Goal: Information Seeking & Learning: Learn about a topic

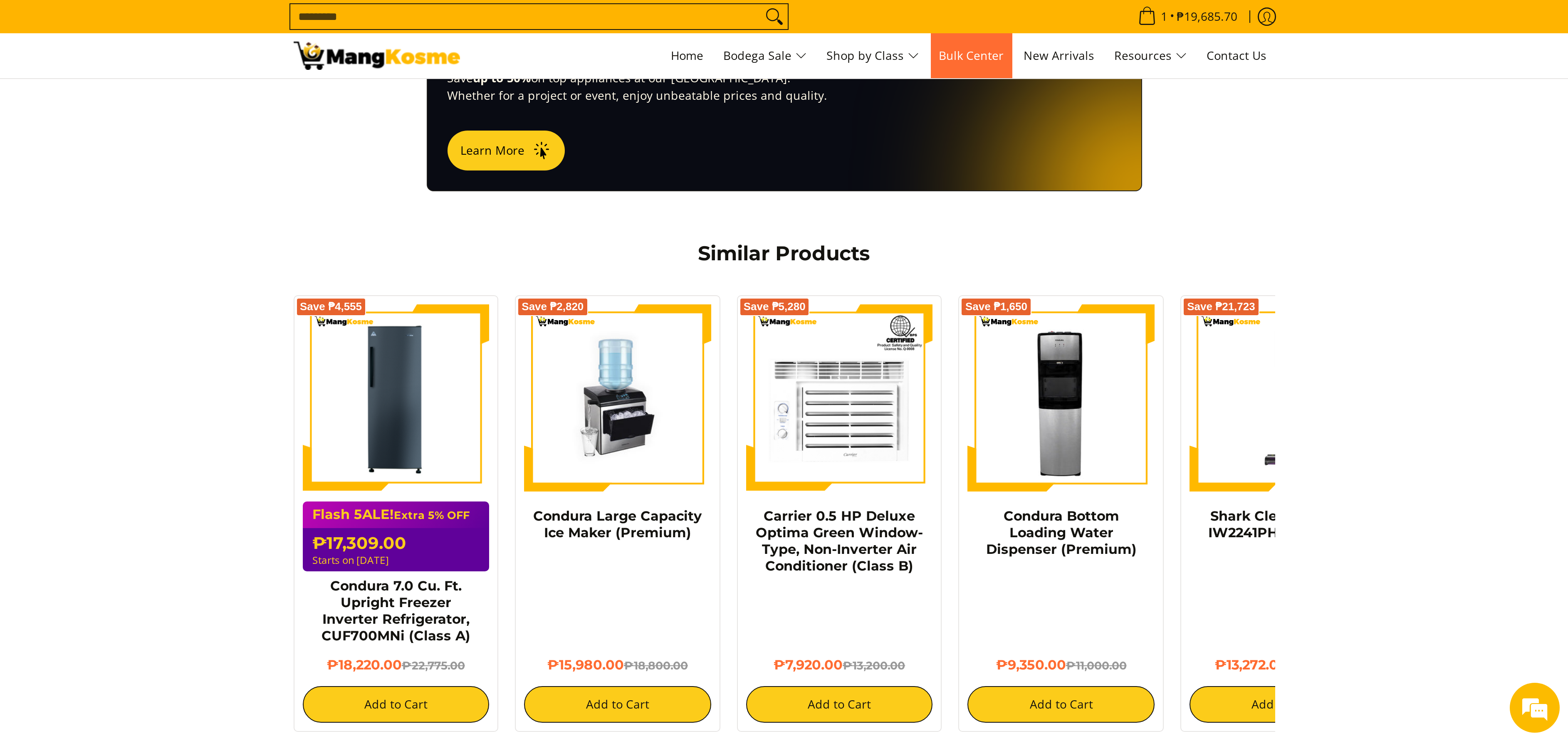
scroll to position [445, 0]
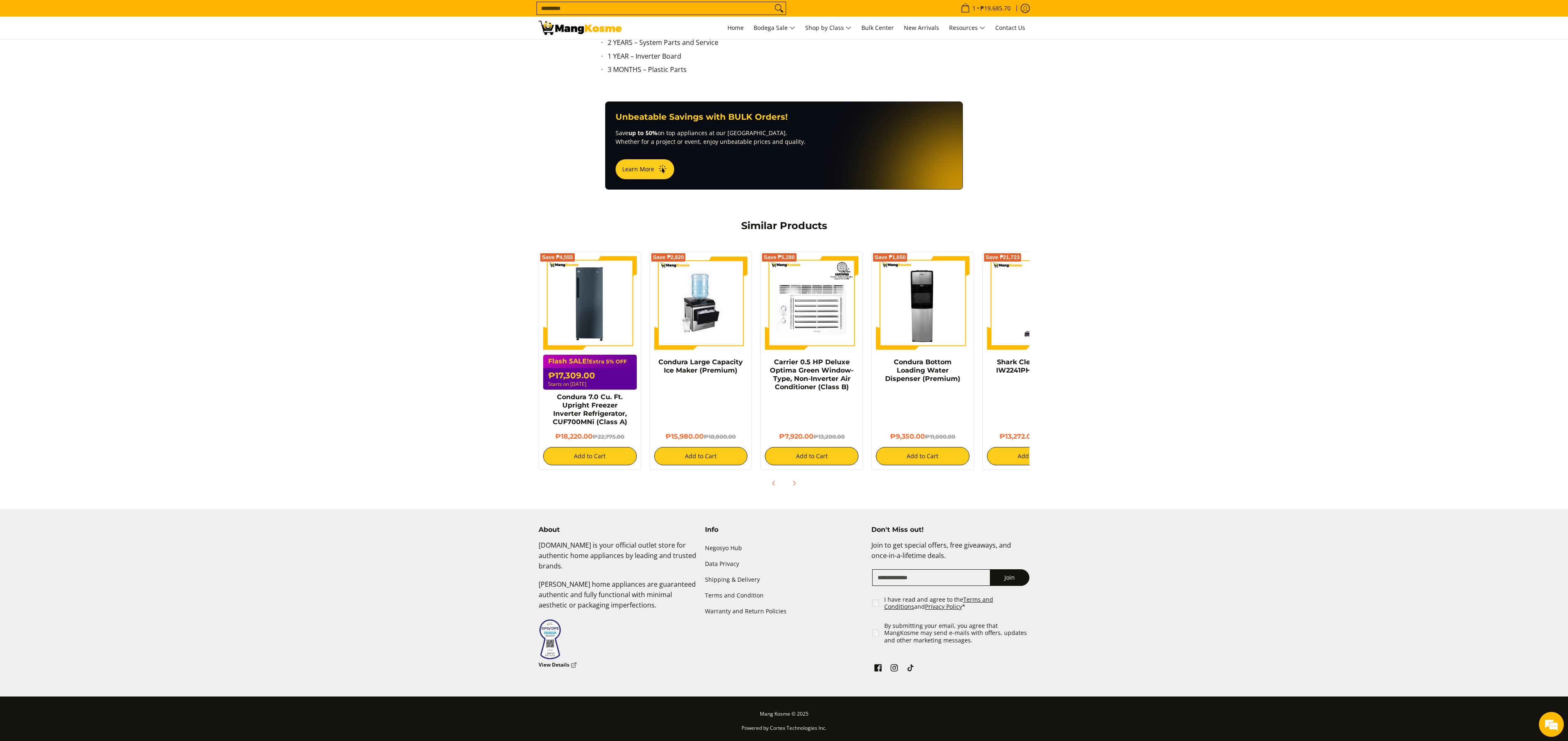
click at [561, 29] on img at bounding box center [580, 28] width 83 height 14
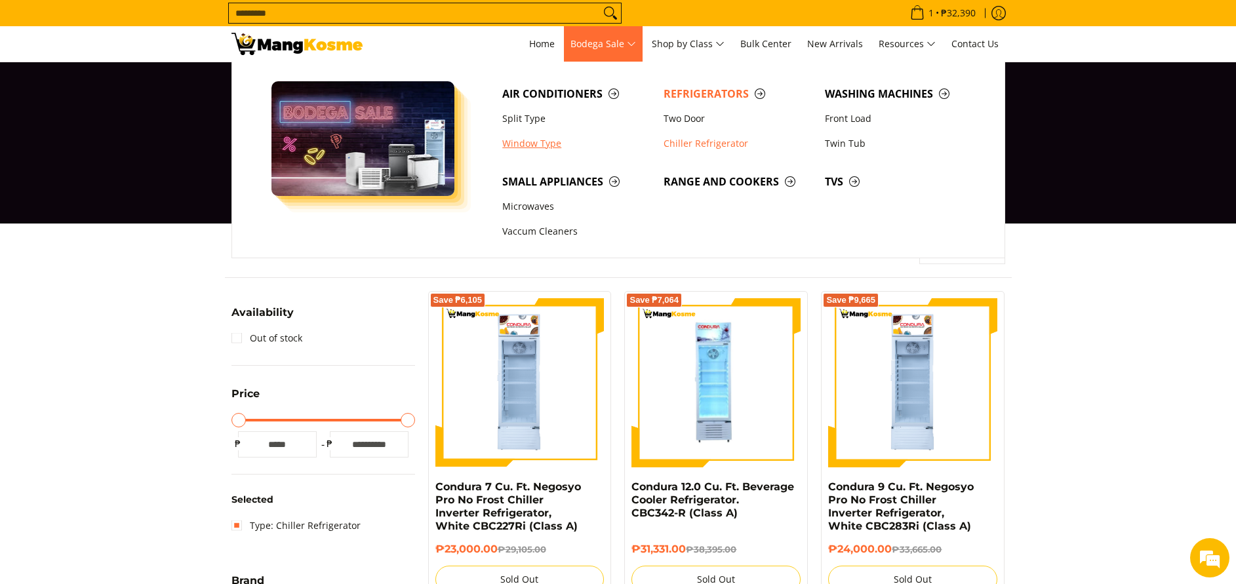
click at [523, 139] on link "Window Type" at bounding box center [576, 143] width 161 height 25
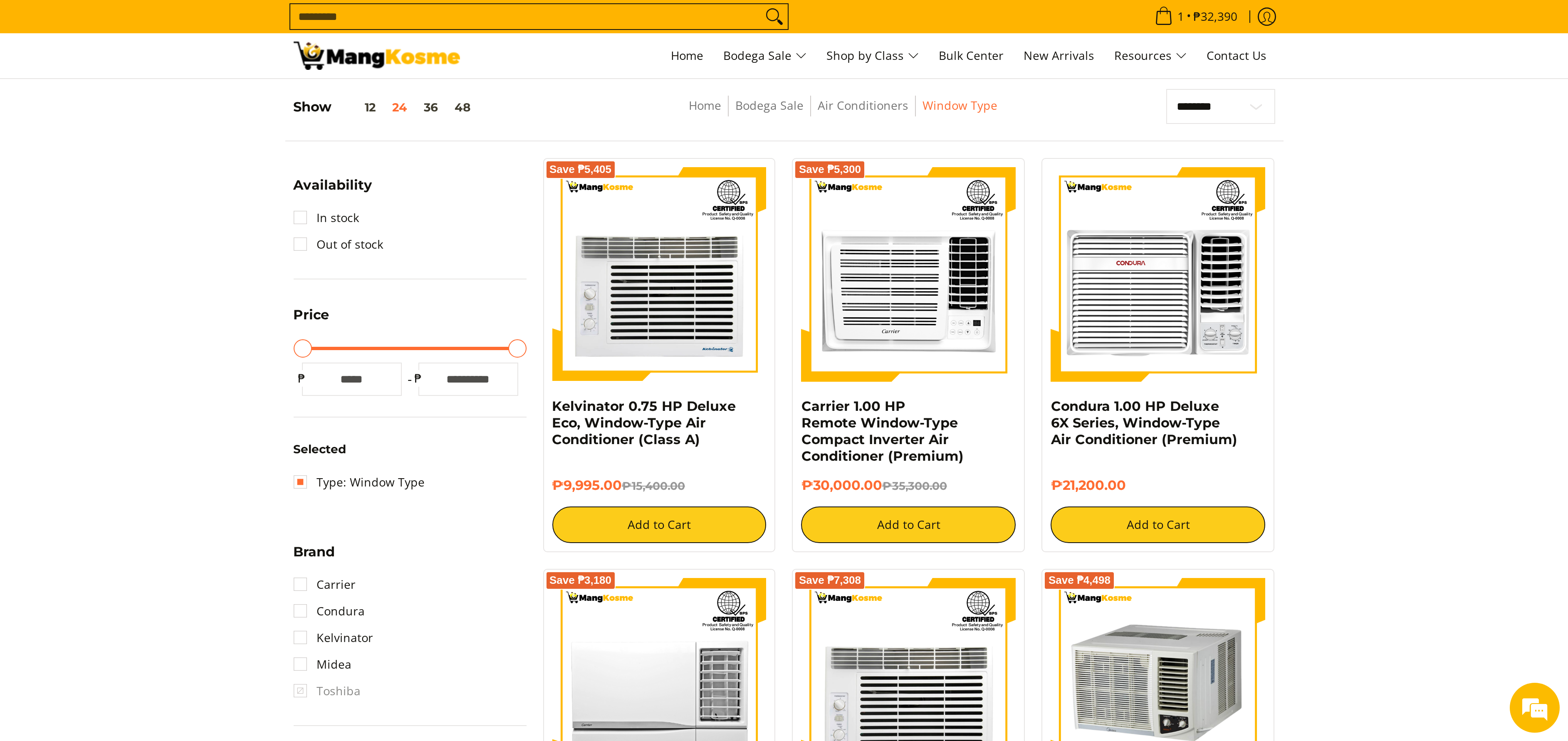
scroll to position [125, 0]
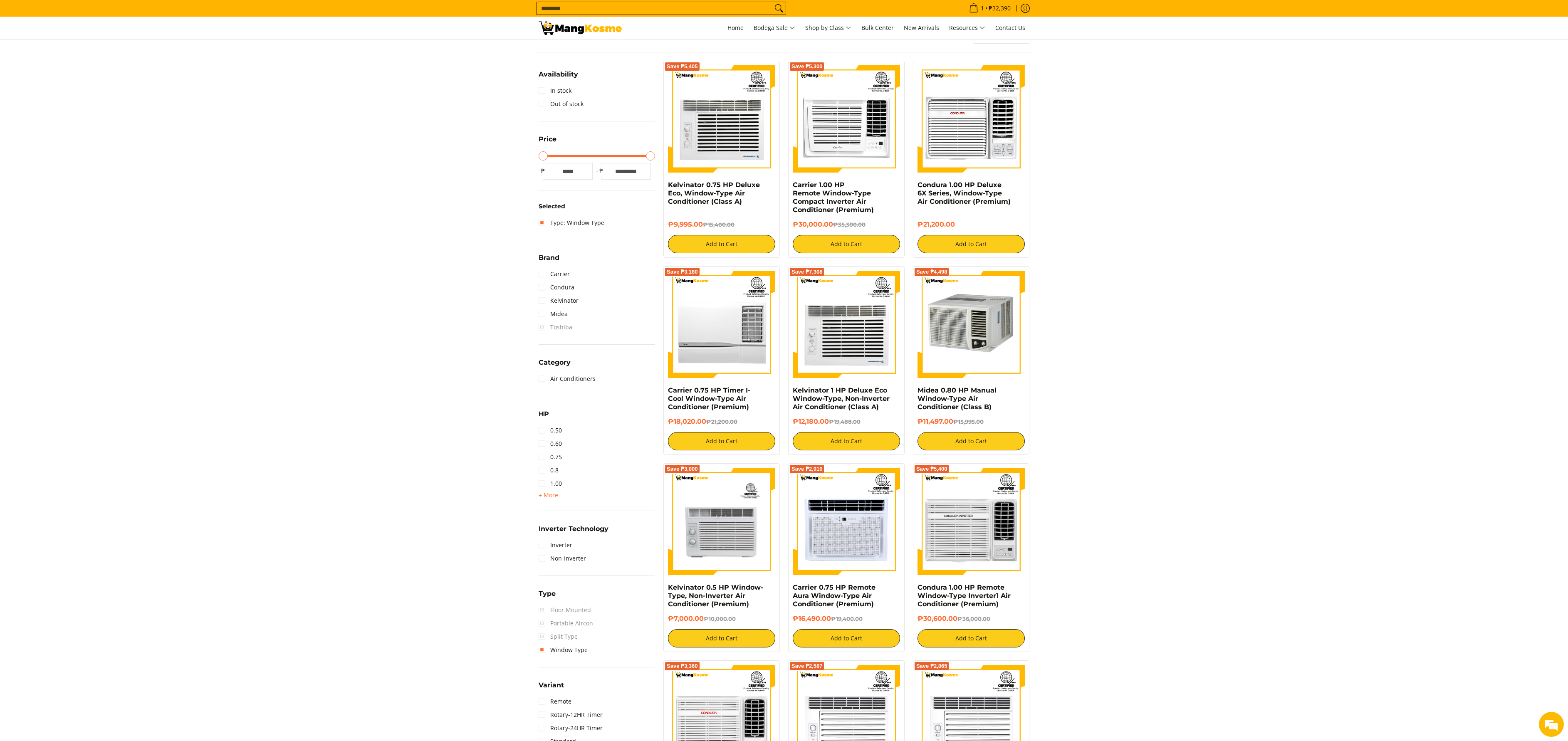
click at [644, 14] on input "Search..." at bounding box center [654, 8] width 235 height 13
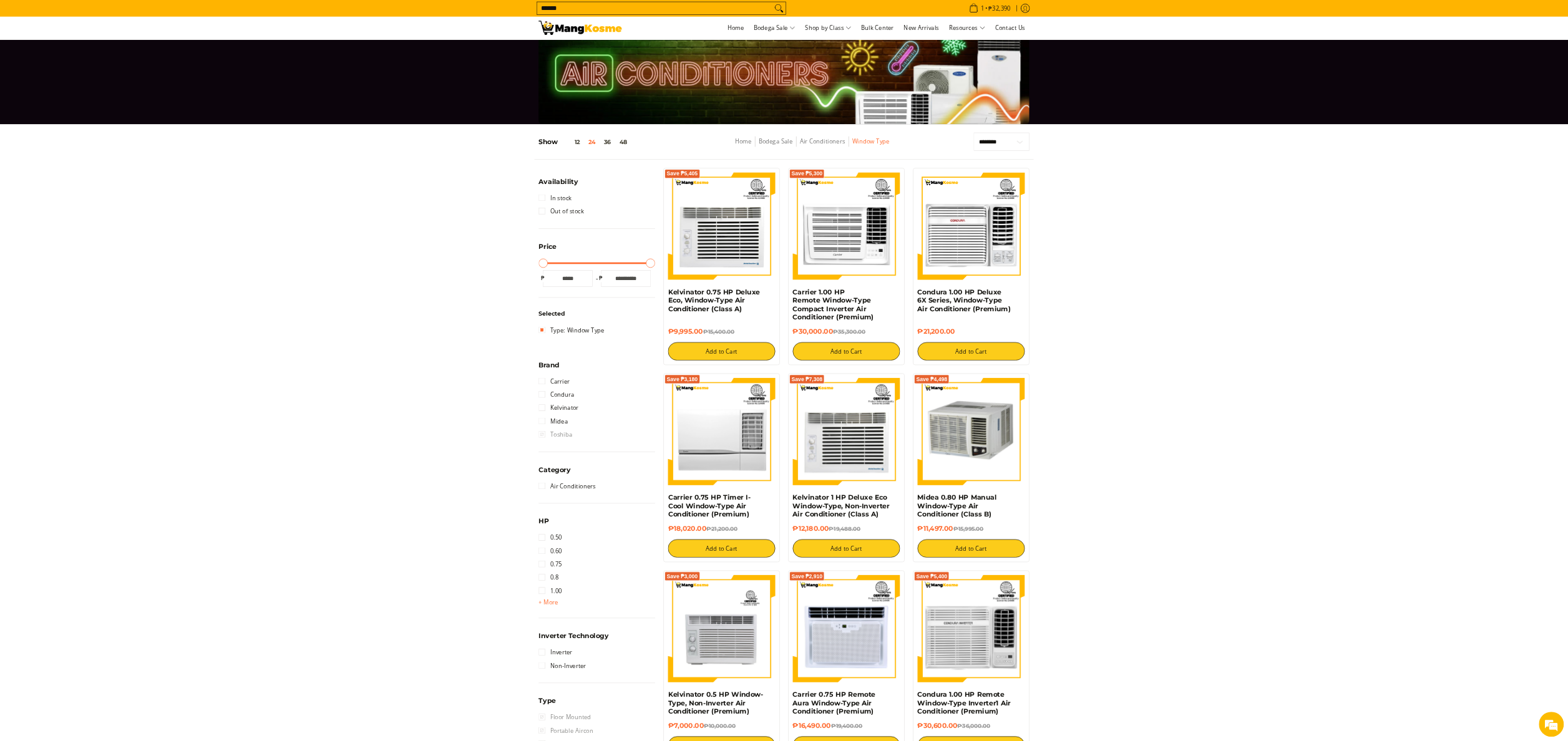
scroll to position [0, 0]
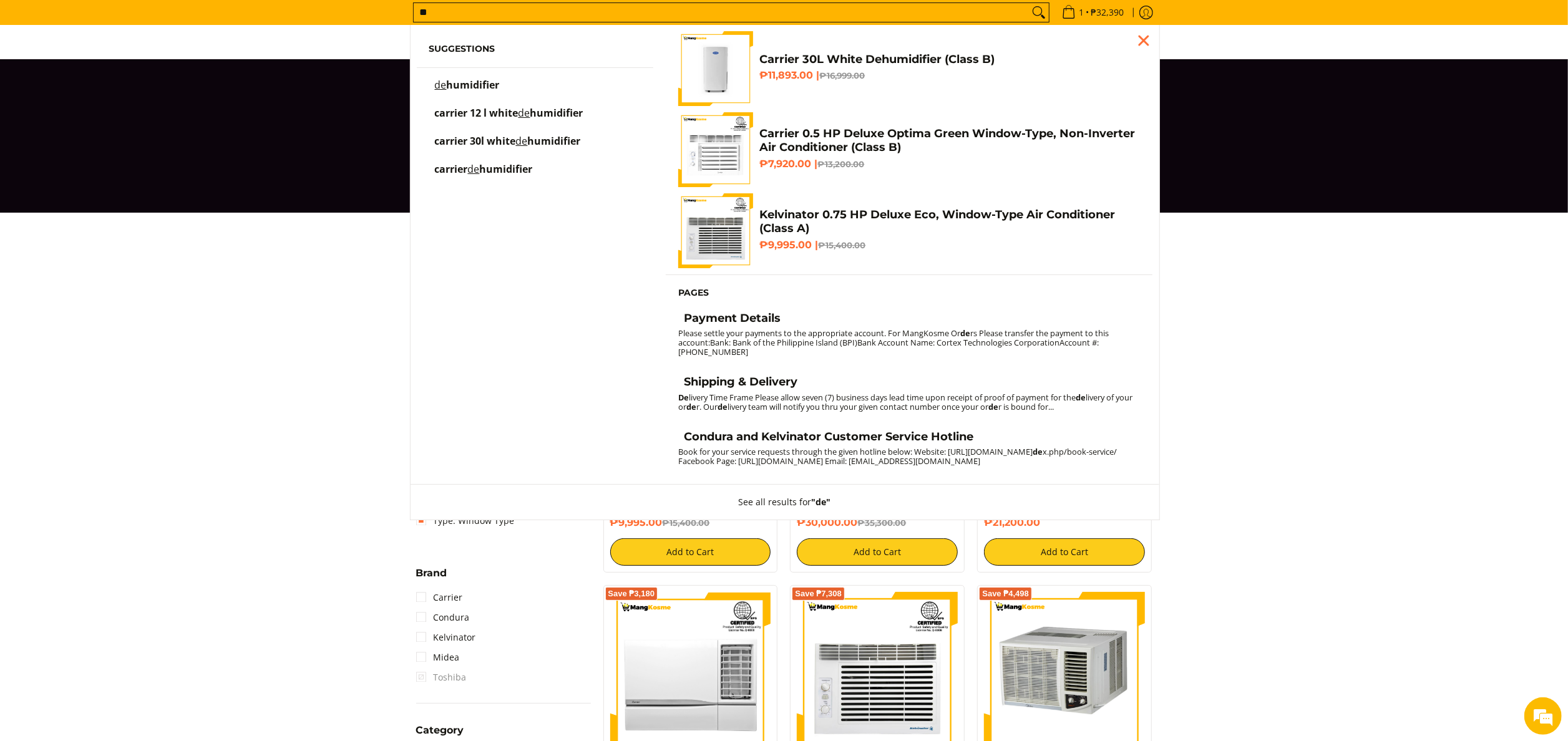
type input "*"
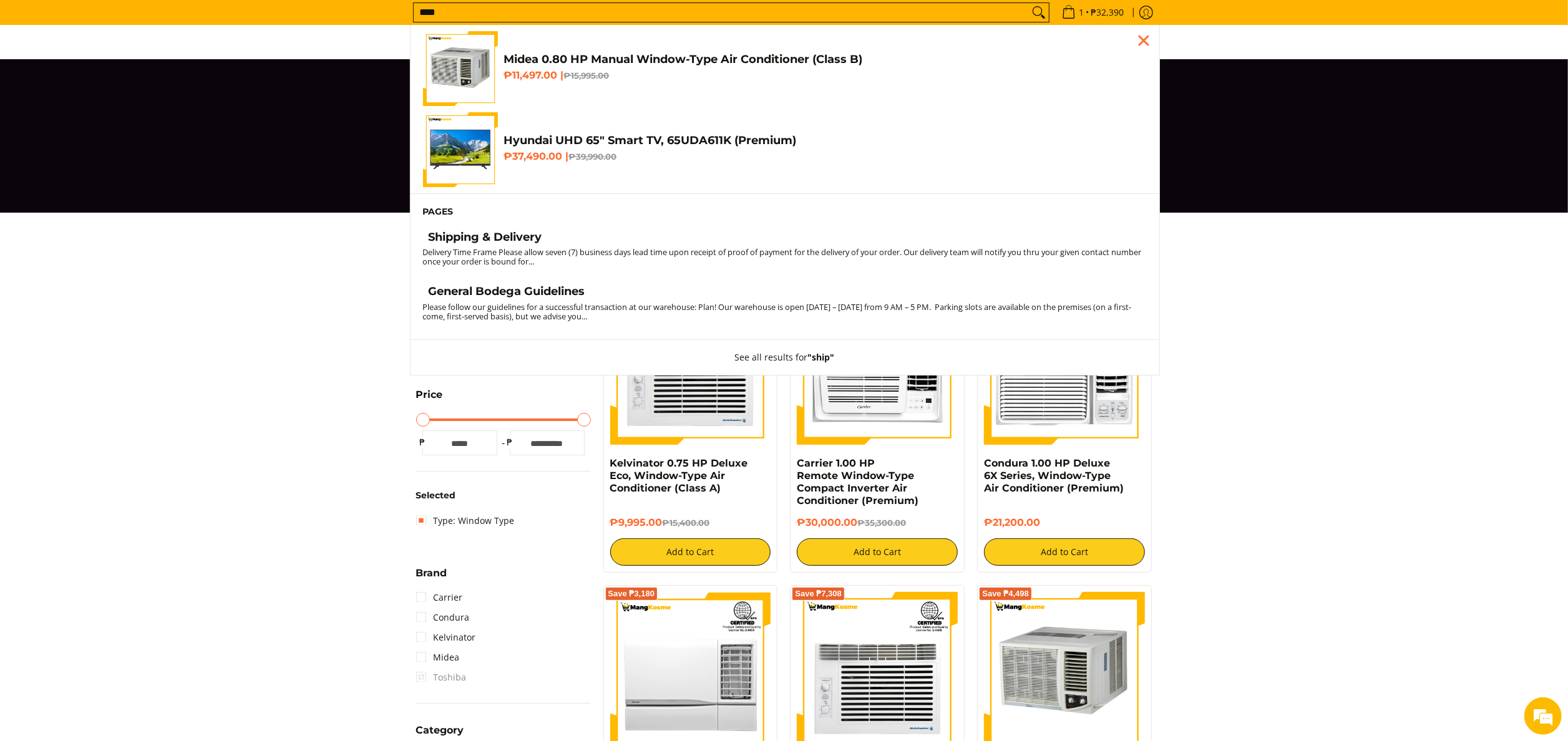
type input "****"
click at [497, 240] on h4 "Shipping & Delivery" at bounding box center [484, 237] width 113 height 14
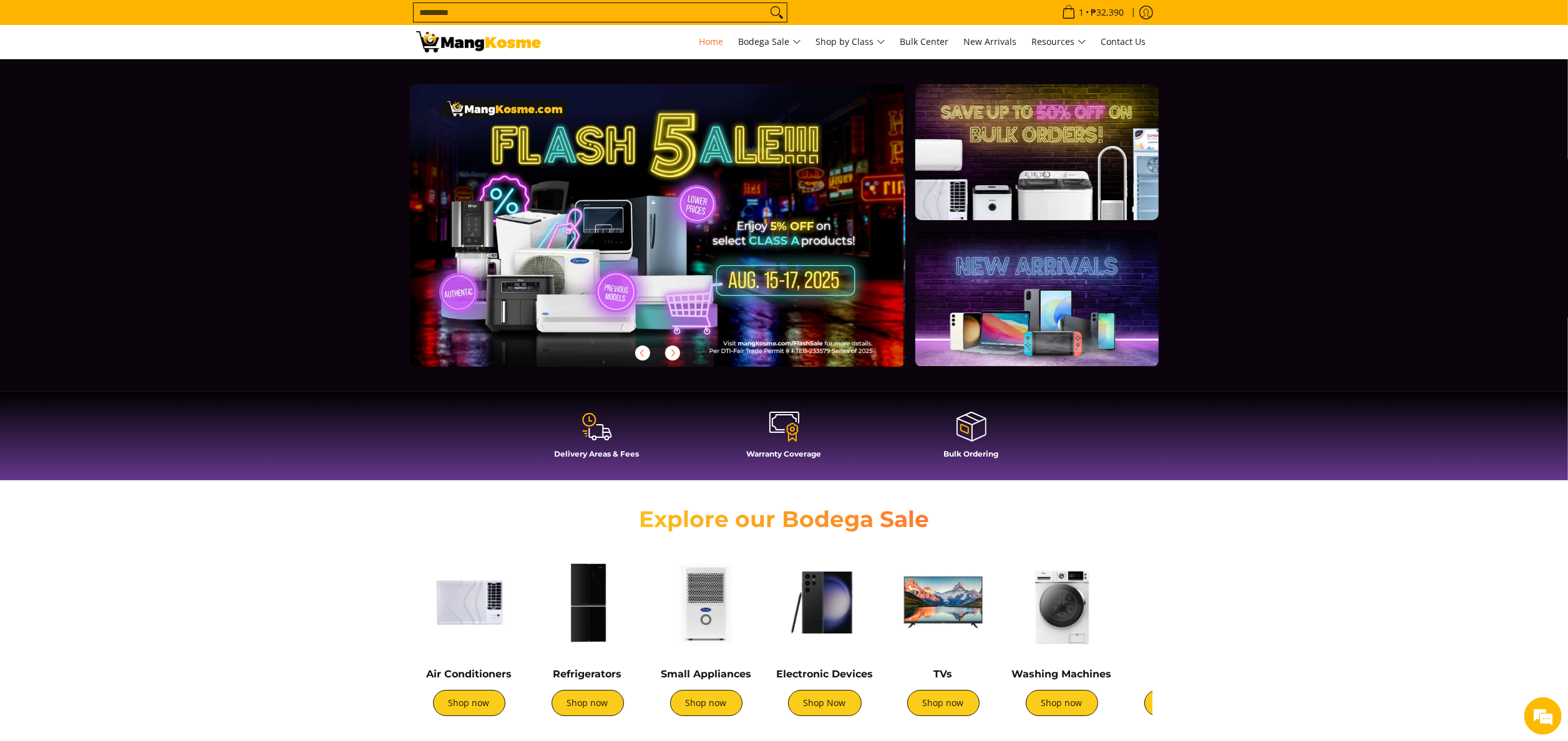
scroll to position [0, 1]
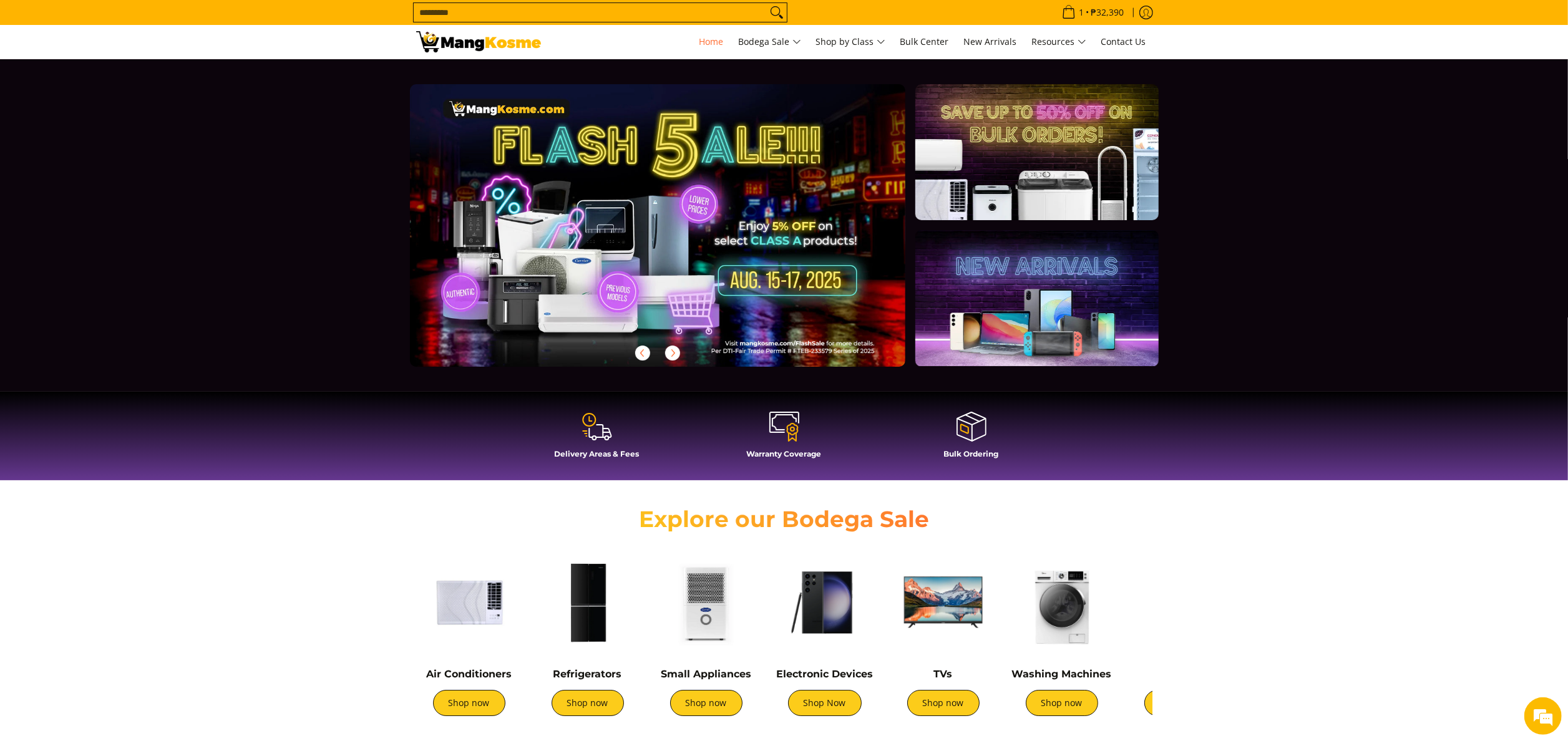
click at [587, 602] on img at bounding box center [587, 602] width 106 height 106
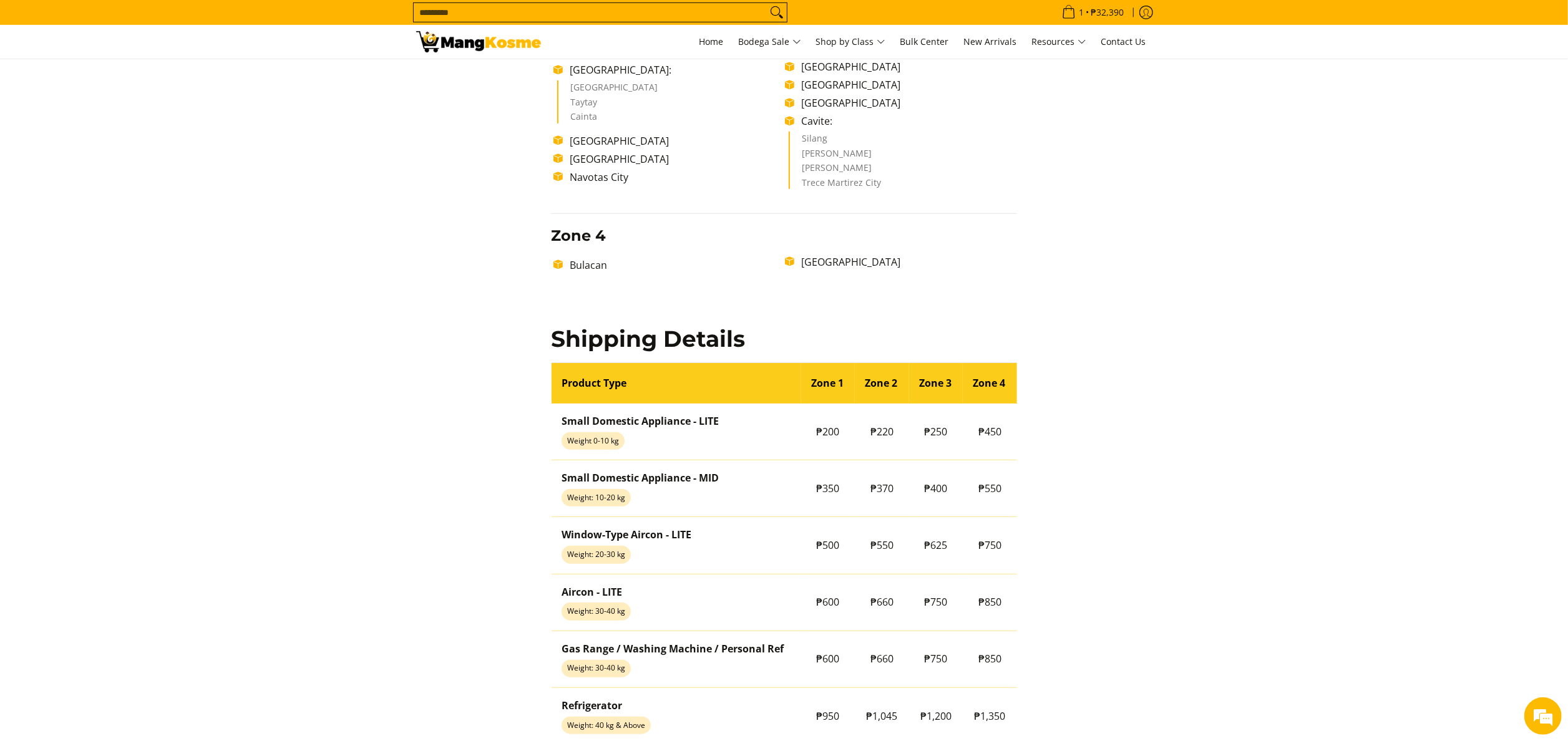
scroll to position [998, 0]
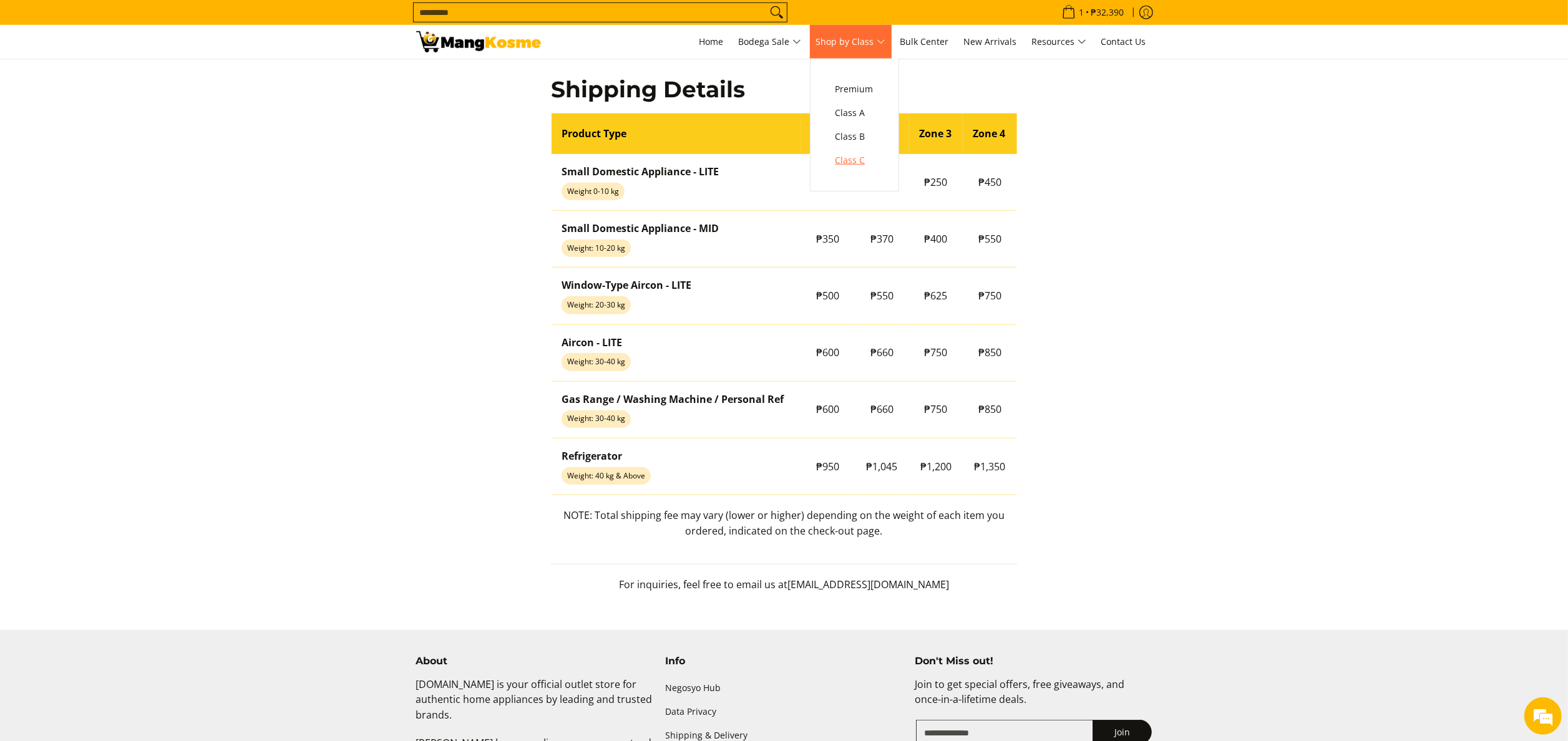
click at [872, 155] on span "Class C" at bounding box center [854, 161] width 38 height 15
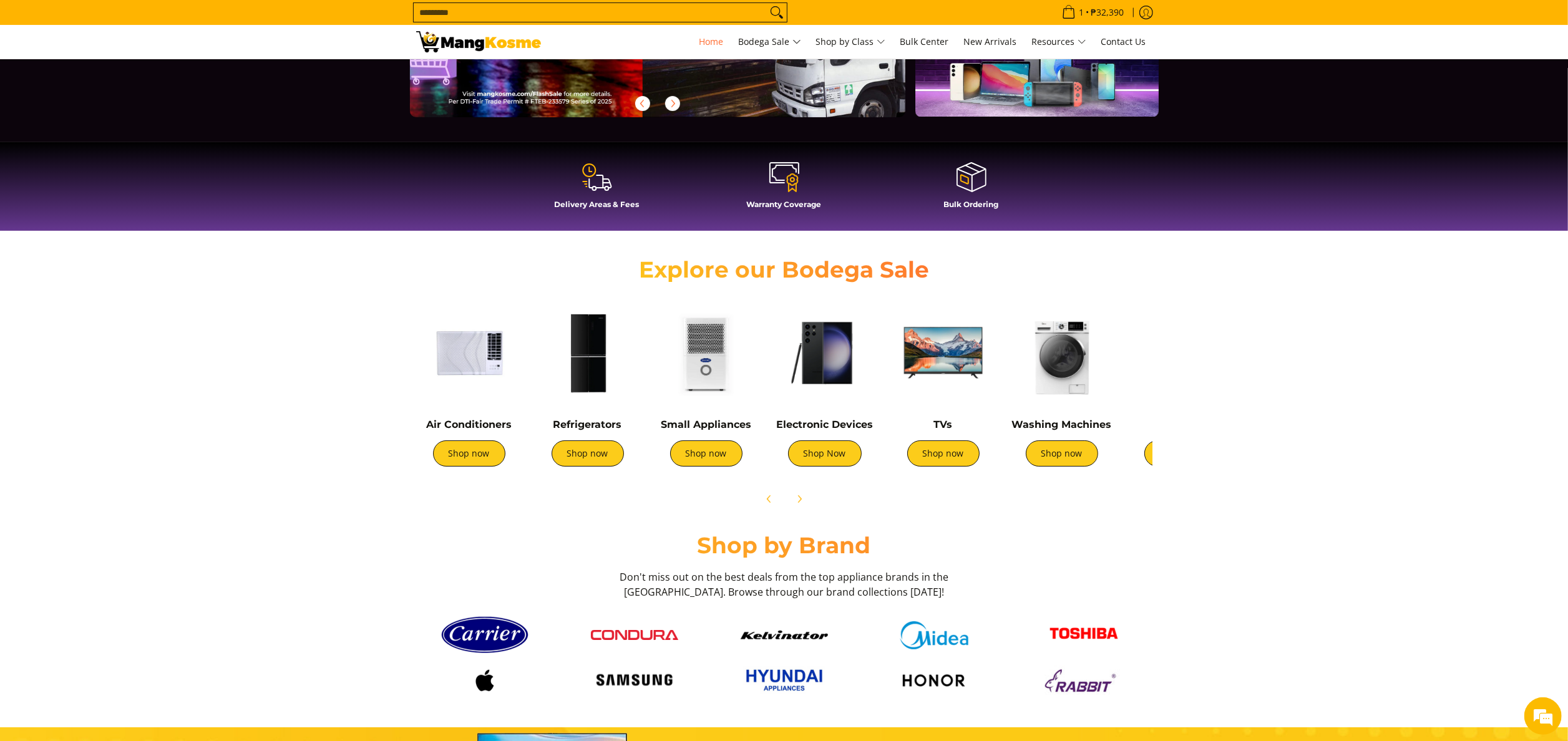
scroll to position [0, 2024]
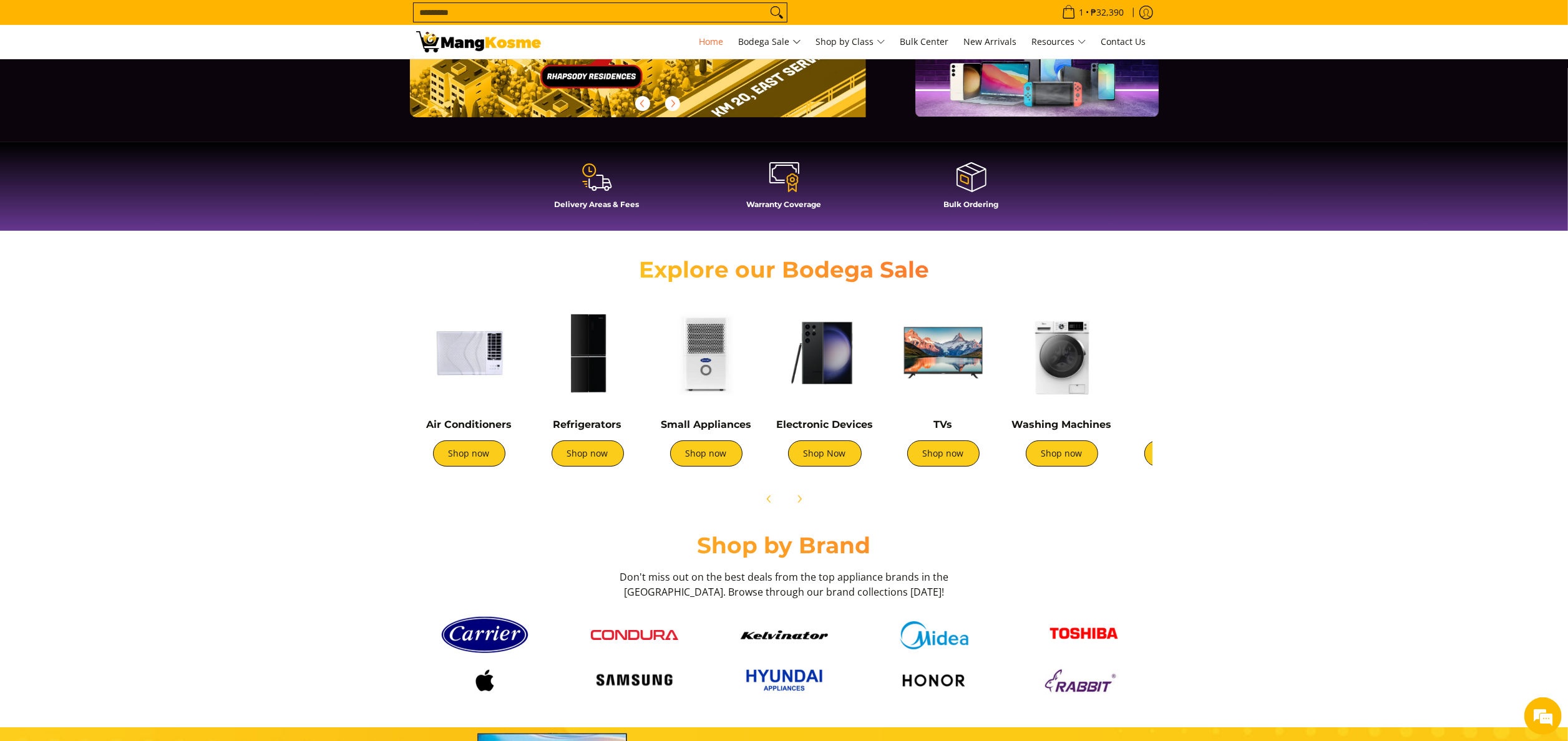
click at [584, 381] on img at bounding box center [587, 352] width 106 height 106
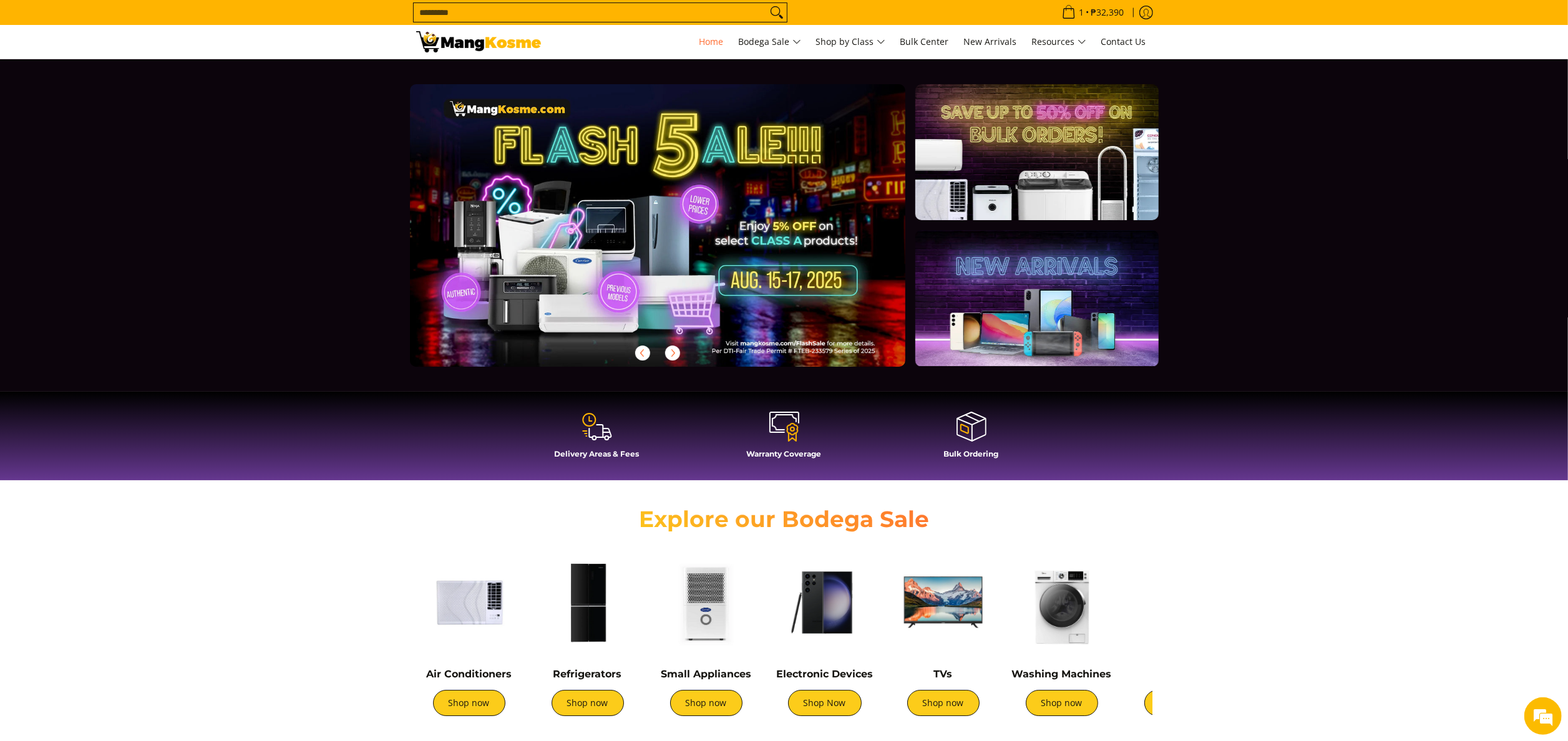
click at [584, 592] on img at bounding box center [587, 602] width 106 height 106
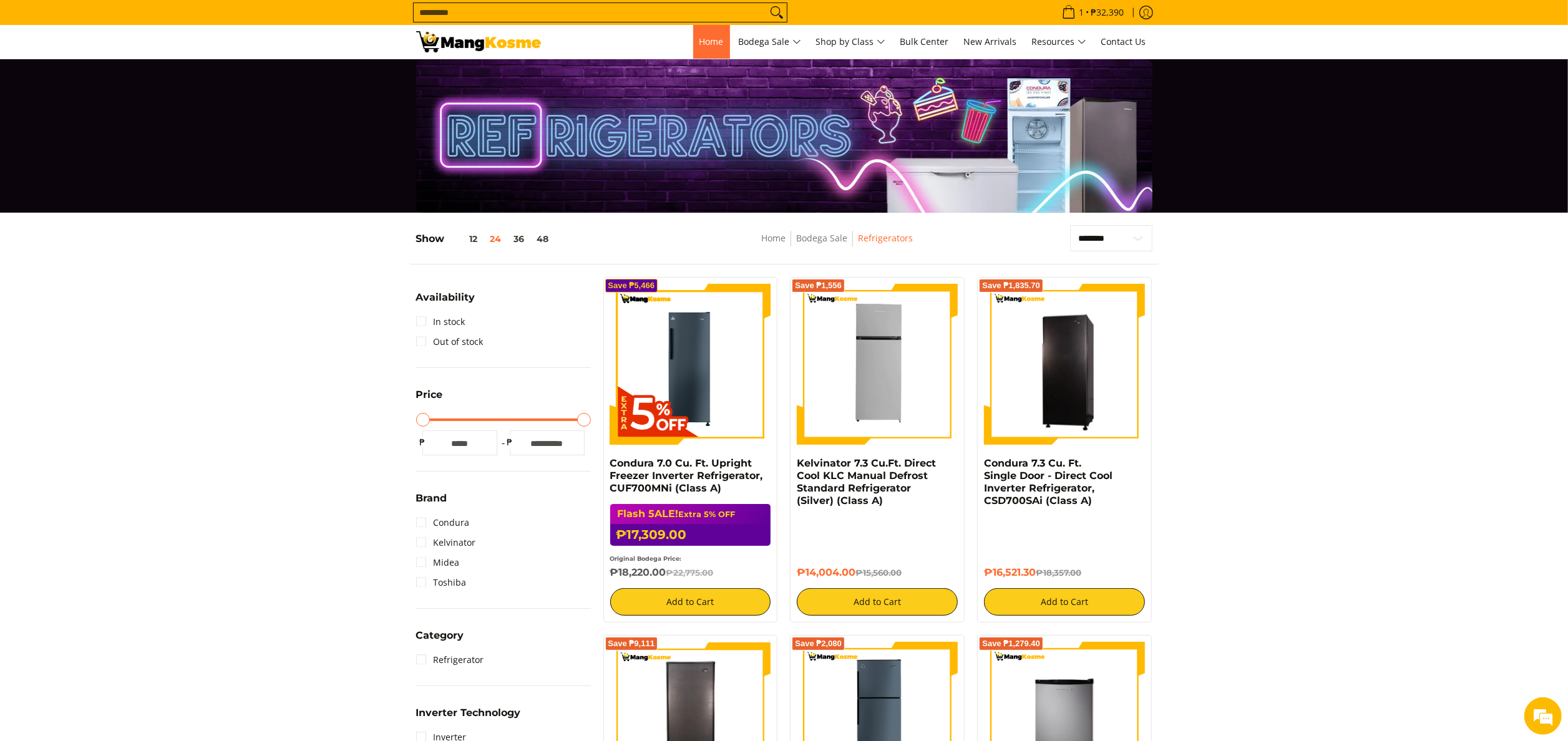
click at [717, 40] on span "Home" at bounding box center [712, 41] width 25 height 11
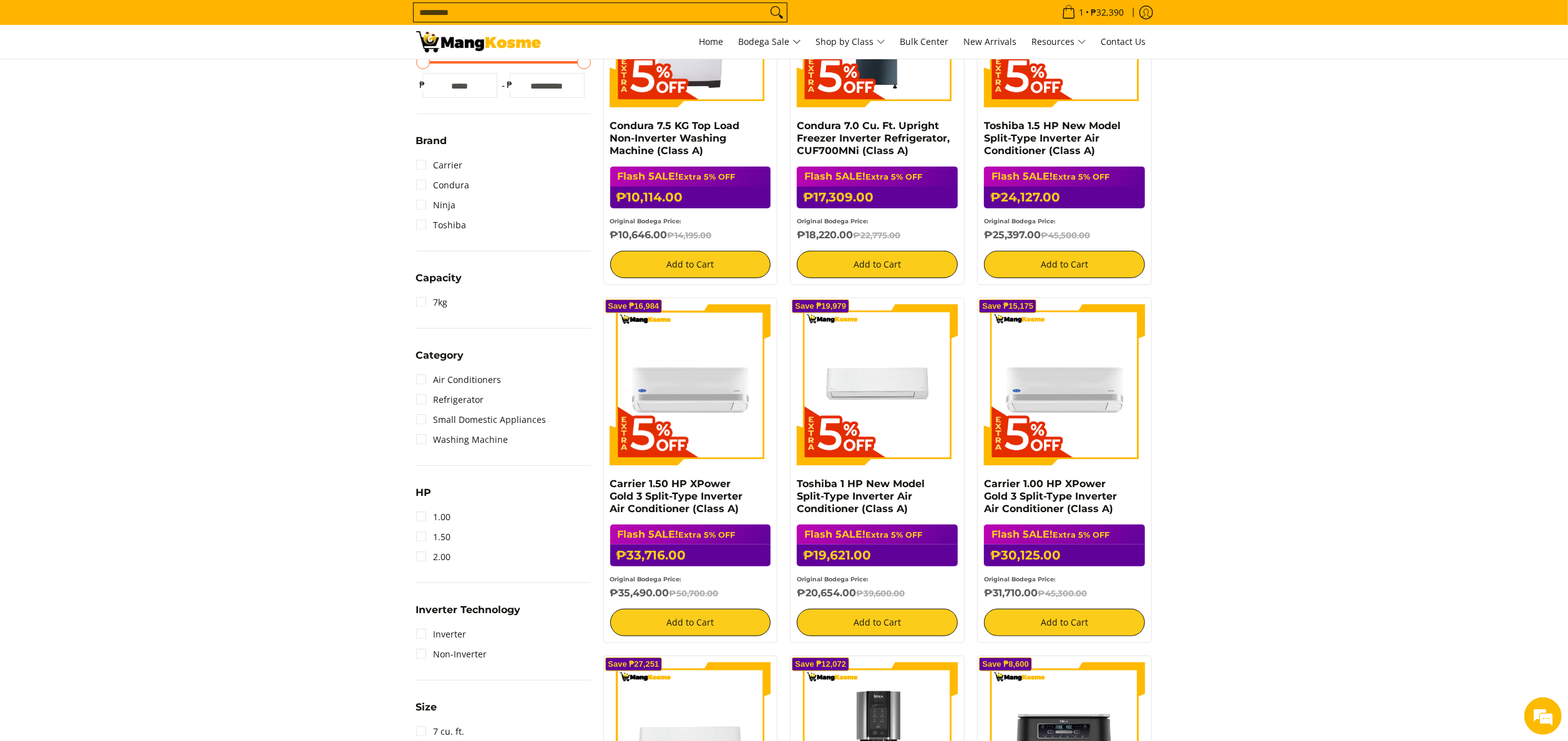
scroll to position [249, 0]
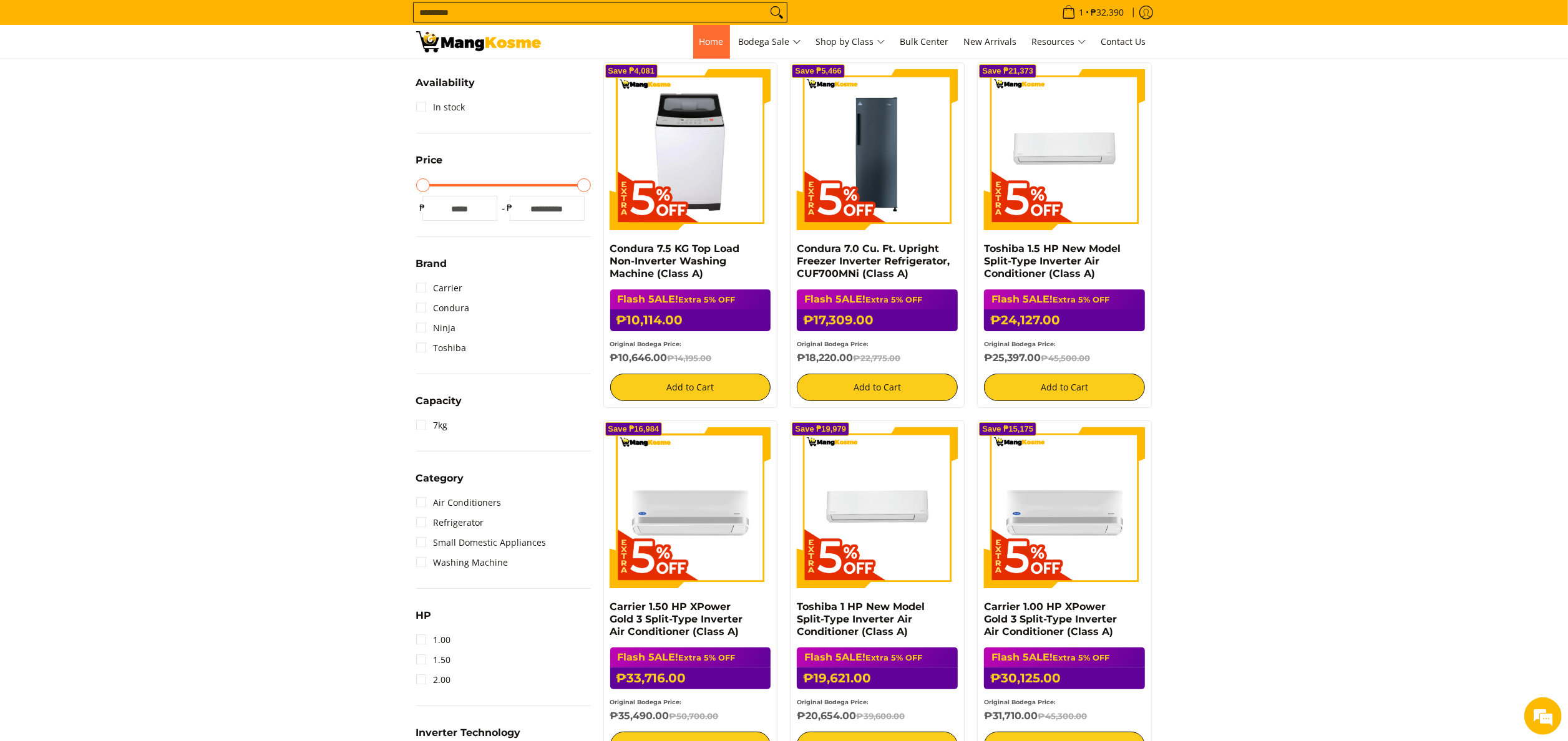
click at [704, 49] on link "Home" at bounding box center [711, 41] width 37 height 33
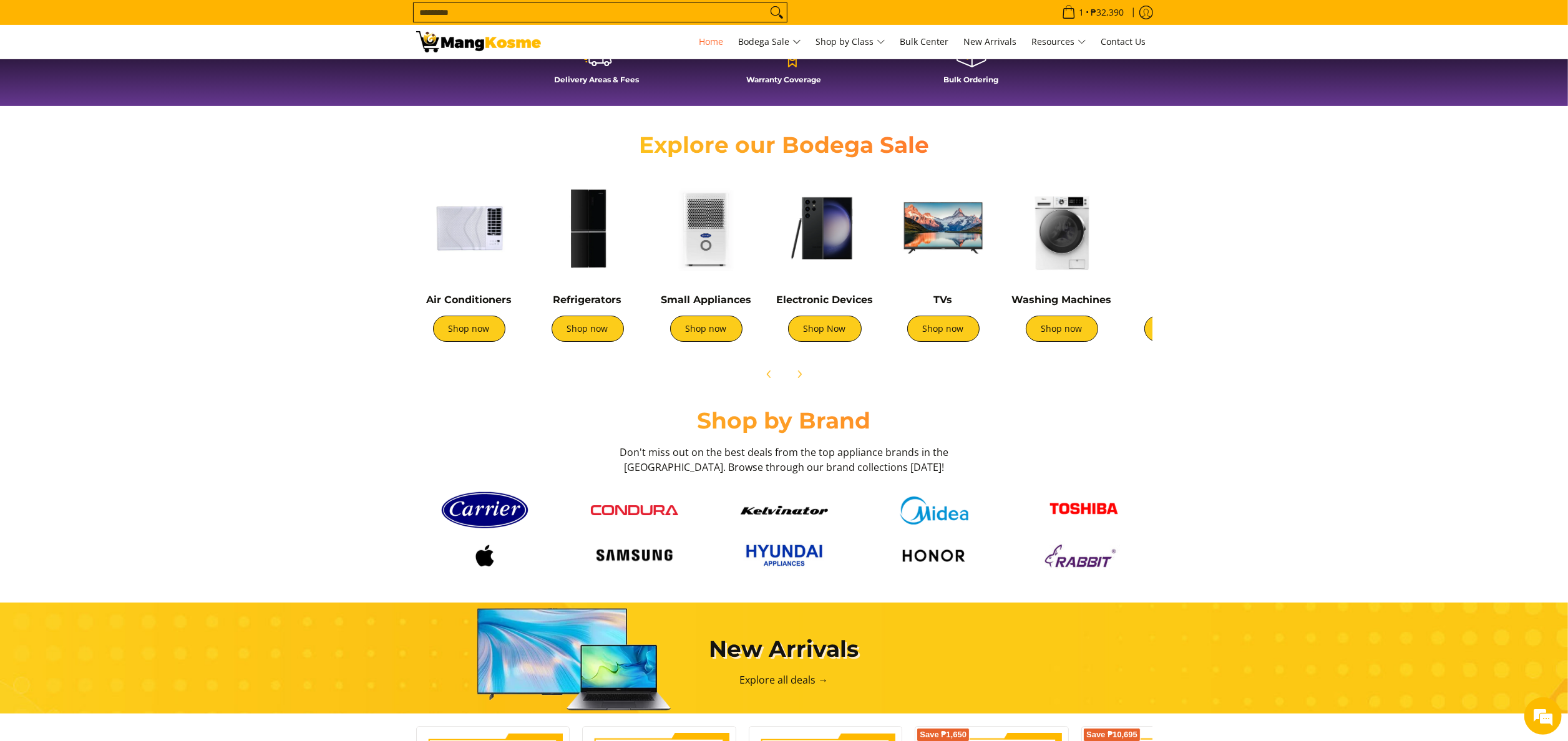
click at [580, 240] on img at bounding box center [587, 227] width 106 height 106
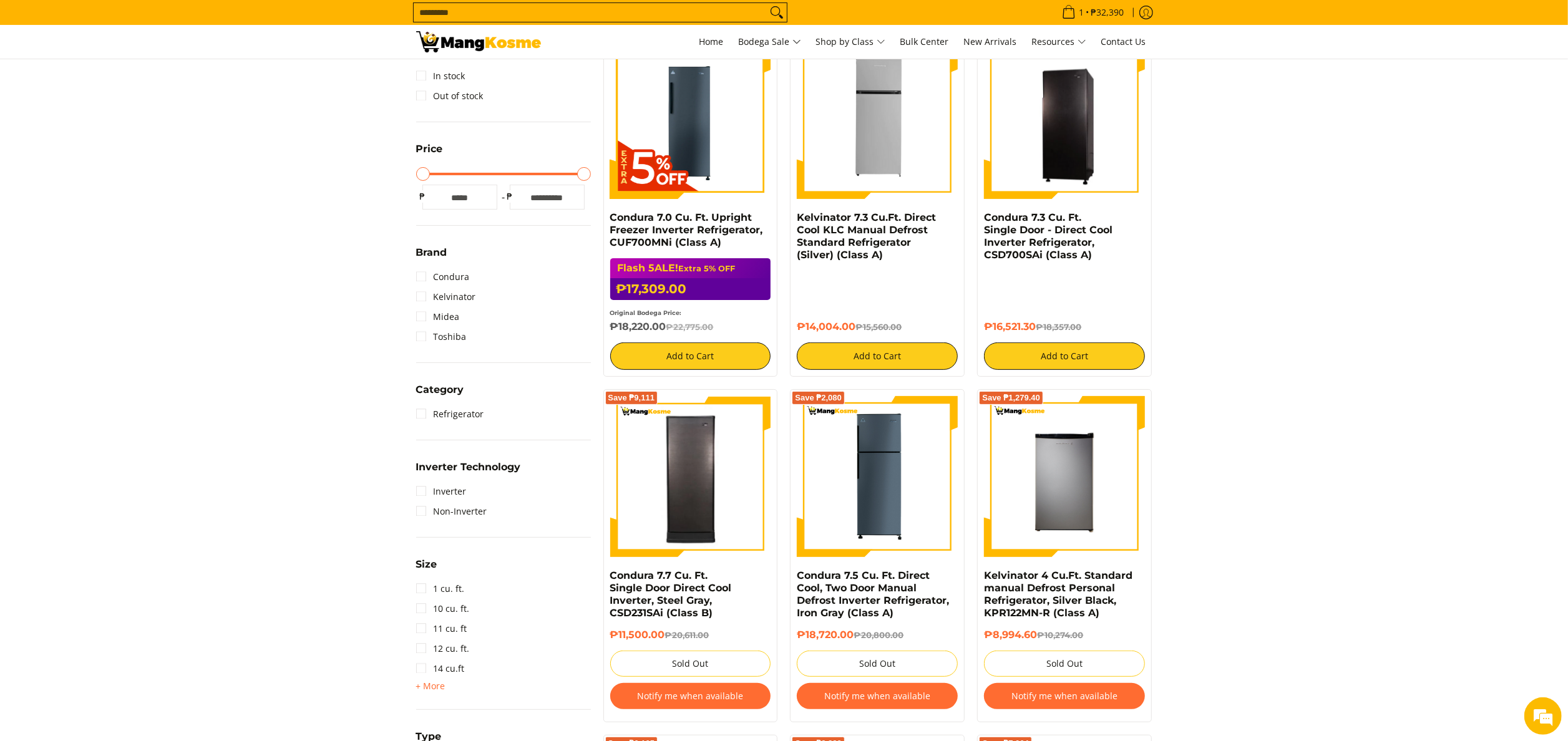
scroll to position [125, 0]
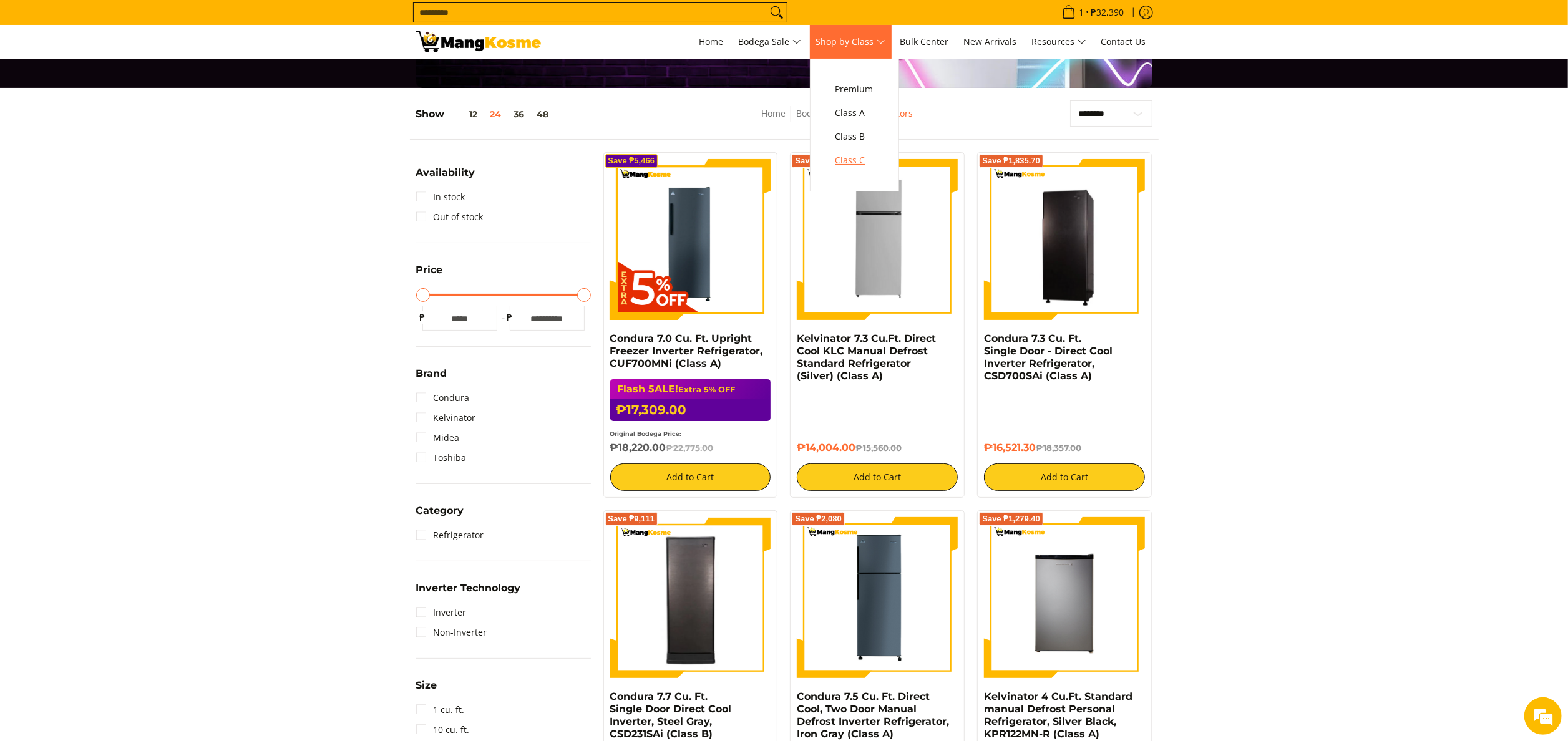
click at [867, 153] on span "Class C" at bounding box center [854, 161] width 38 height 15
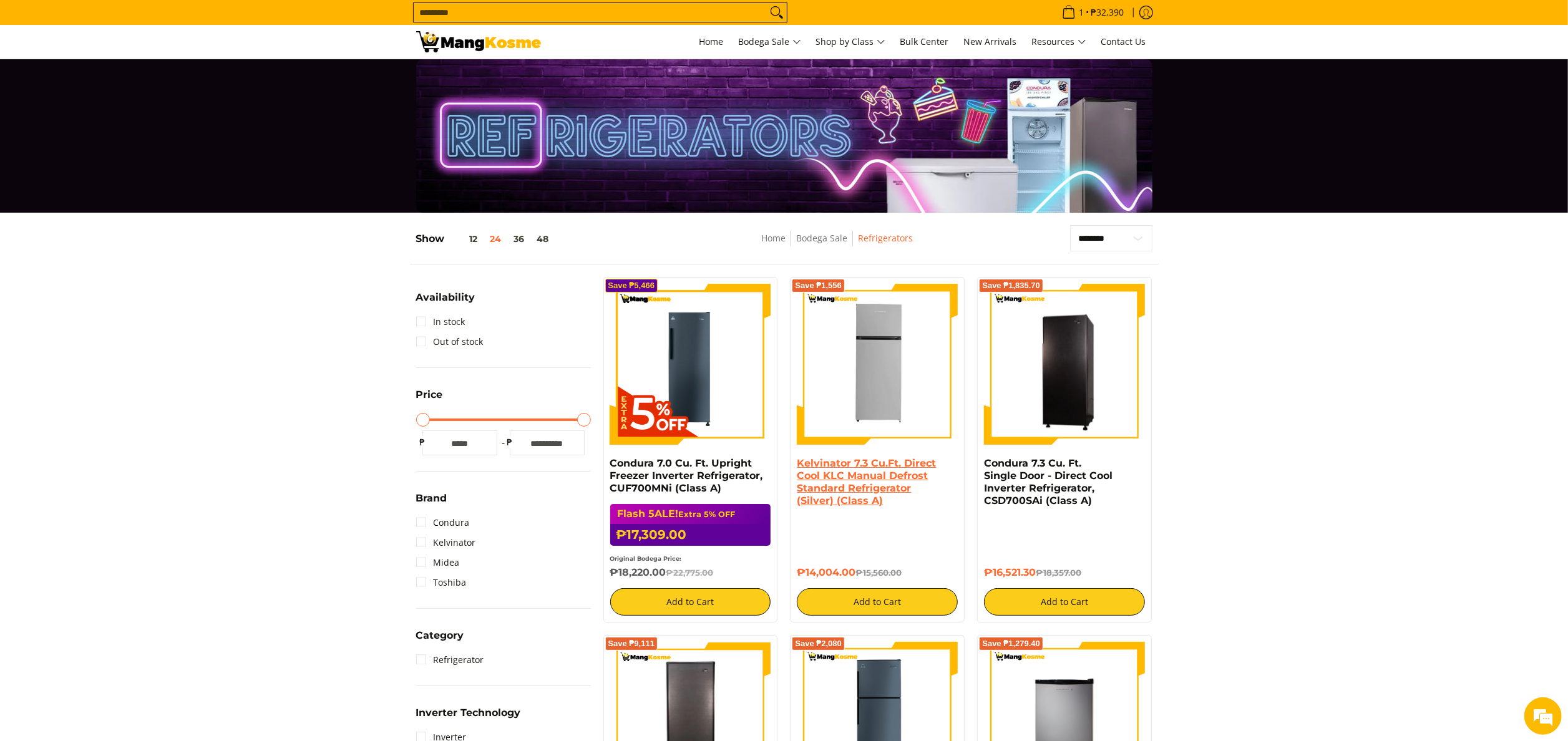
click at [909, 479] on link "Kelvinator 7.3 Cu.Ft. Direct Cool KLC Manual Defrost Standard Refrigerator (Sil…" at bounding box center [866, 482] width 139 height 49
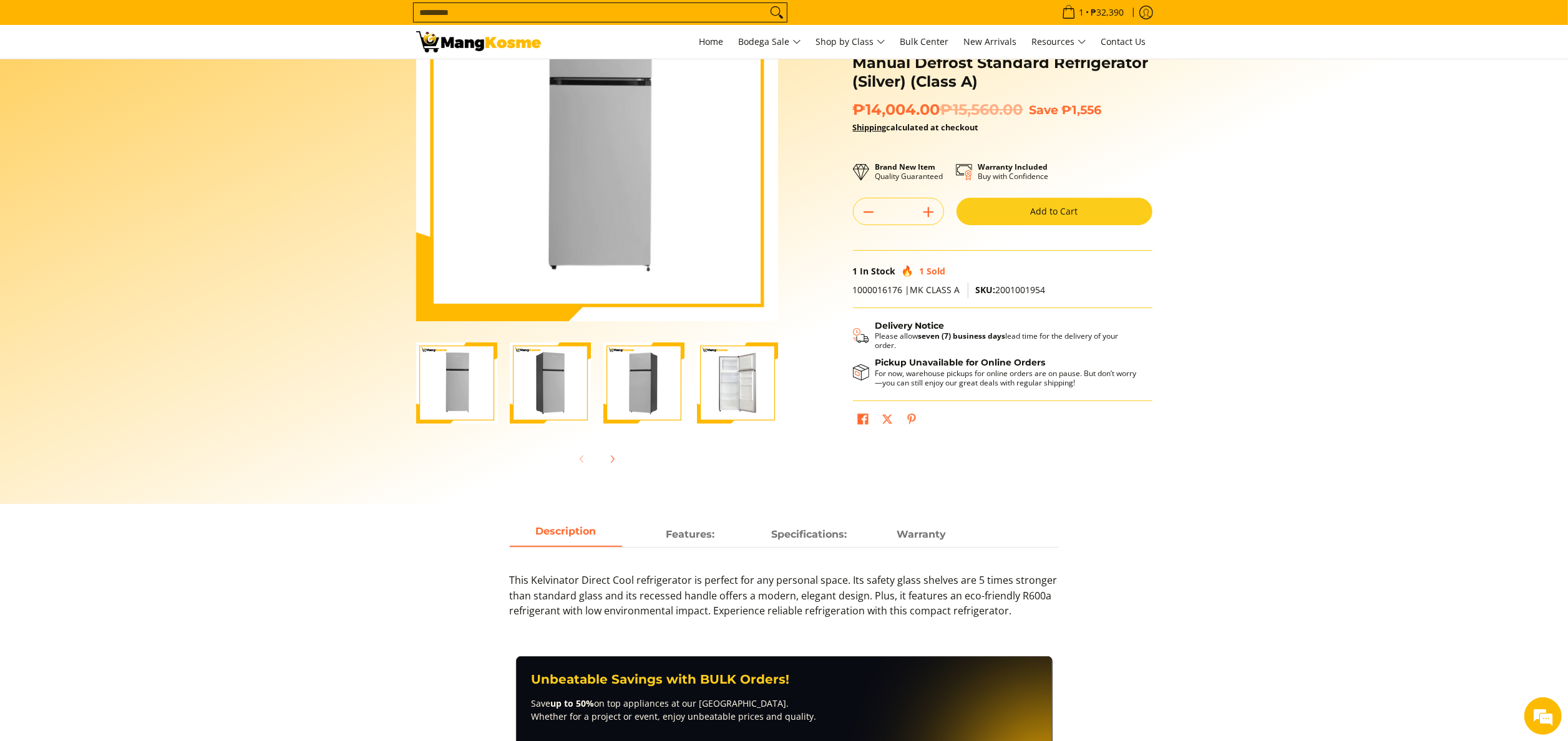
scroll to position [125, 0]
click at [937, 536] on strong "Warranty" at bounding box center [921, 531] width 49 height 11
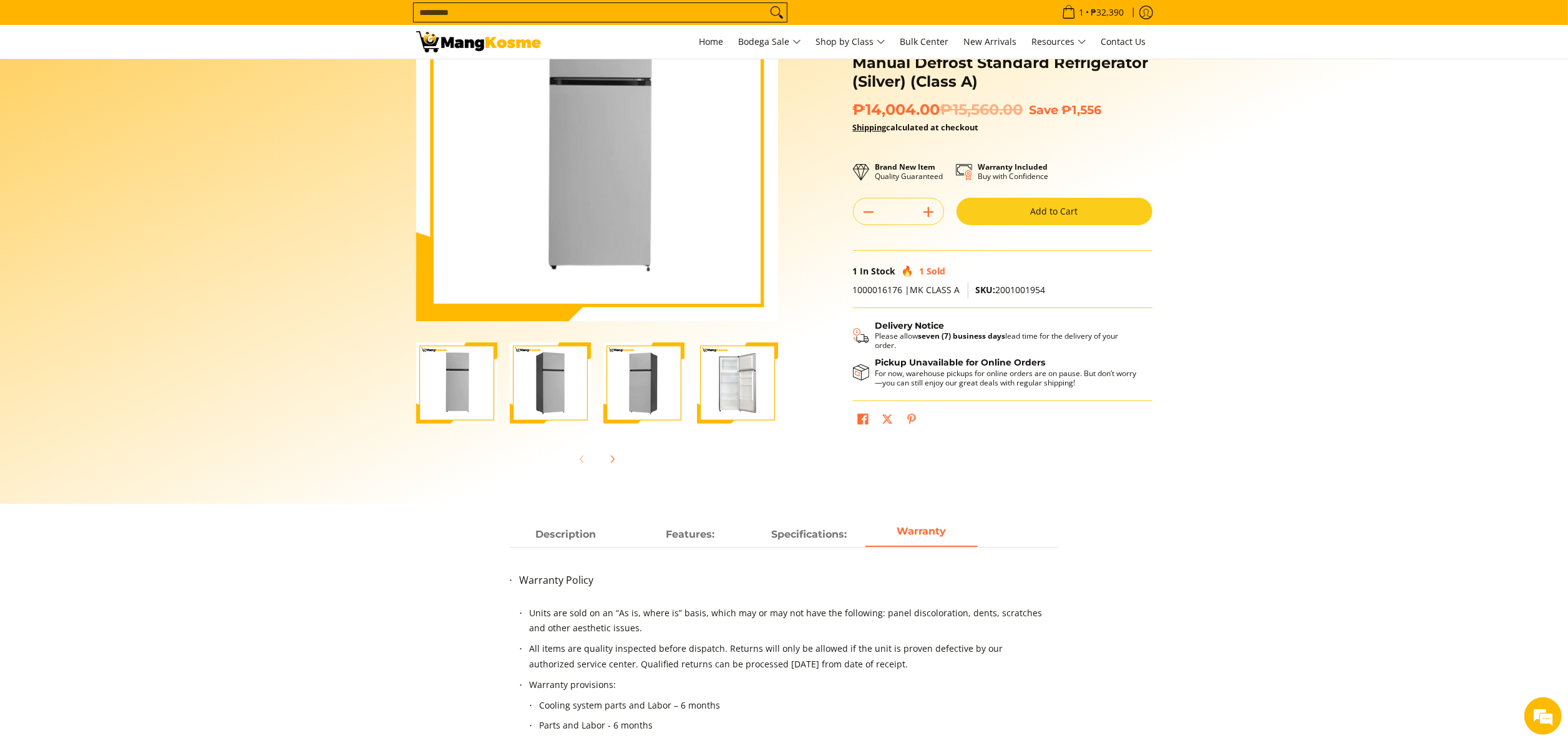
scroll to position [249, 0]
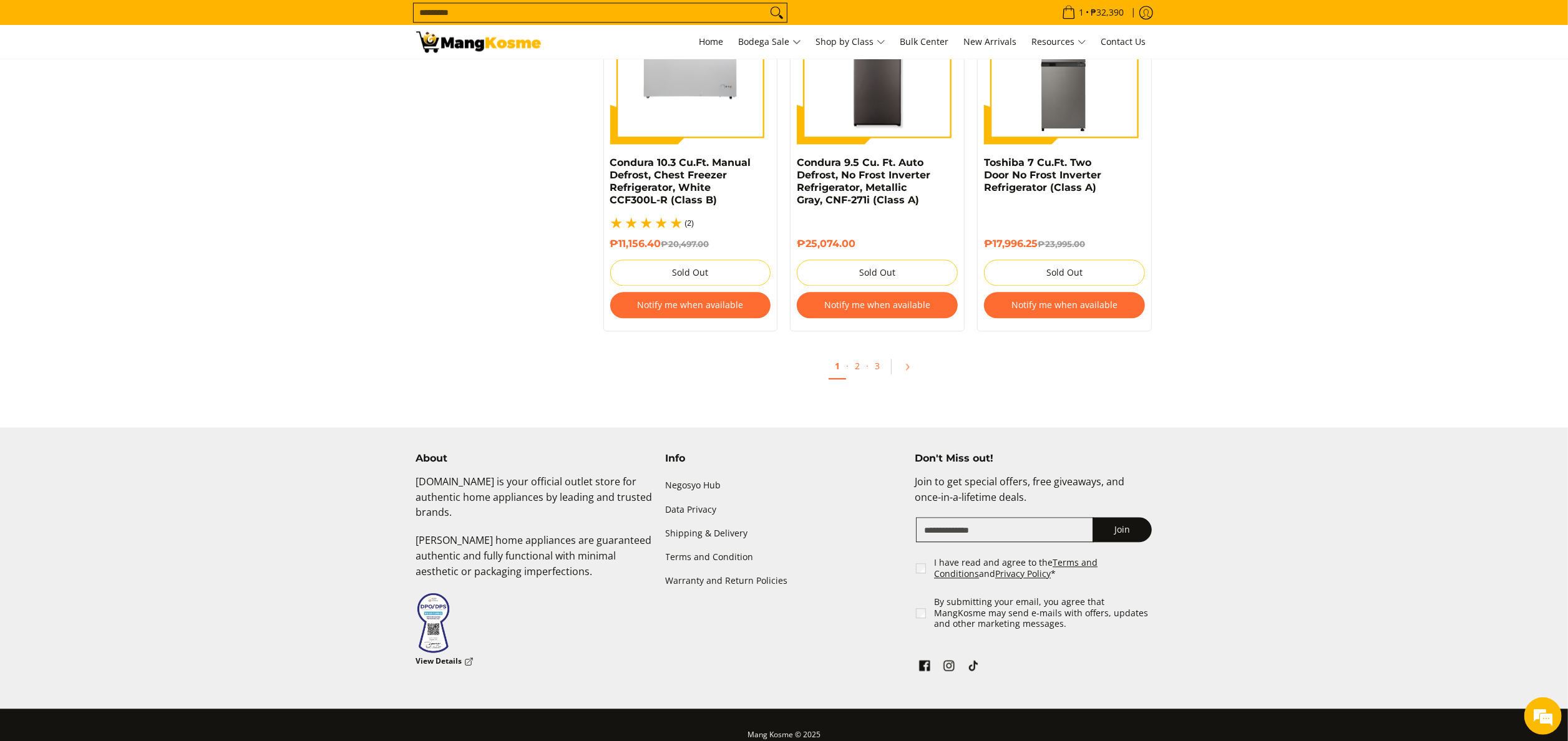
scroll to position [2245, 0]
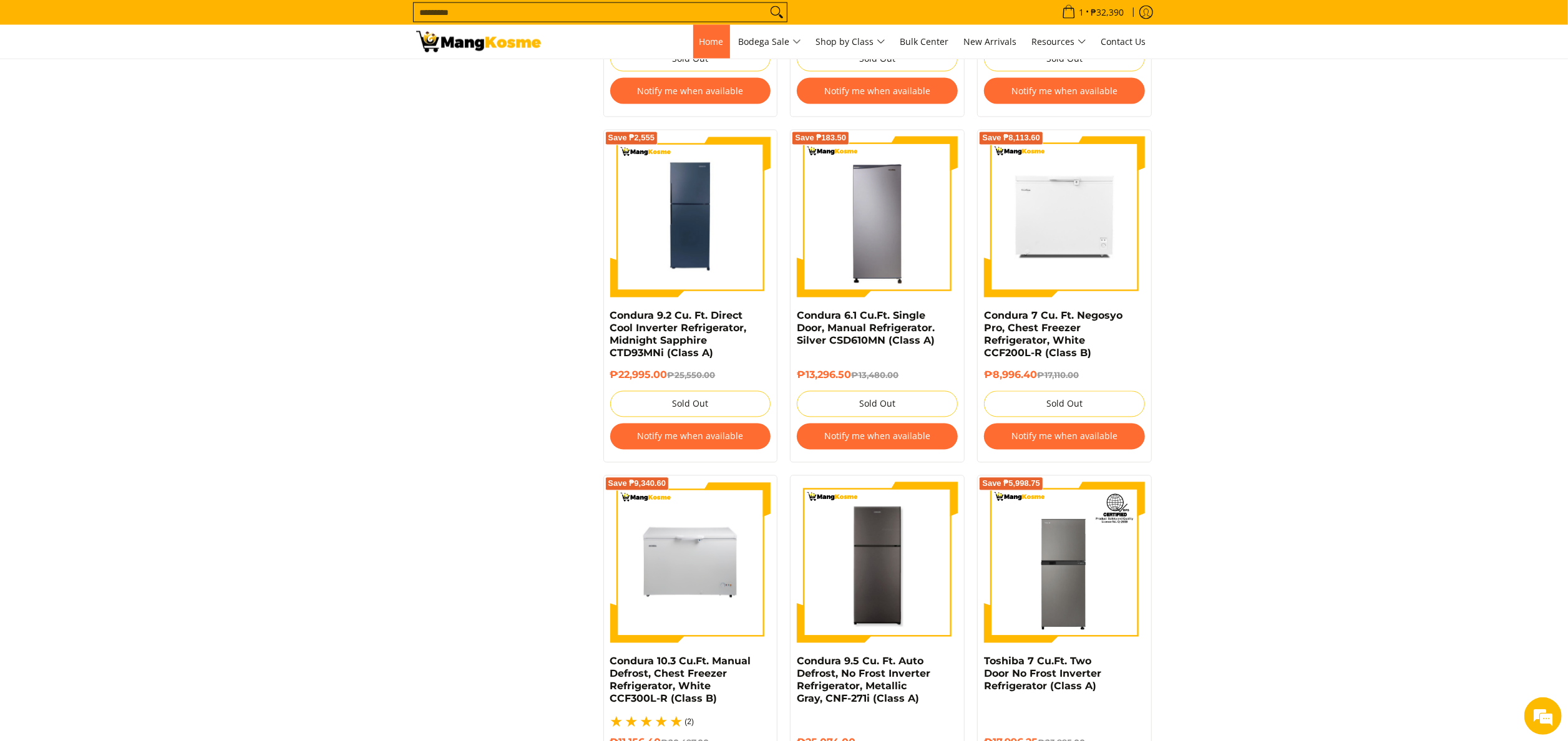
click at [693, 49] on link "Home" at bounding box center [711, 41] width 37 height 33
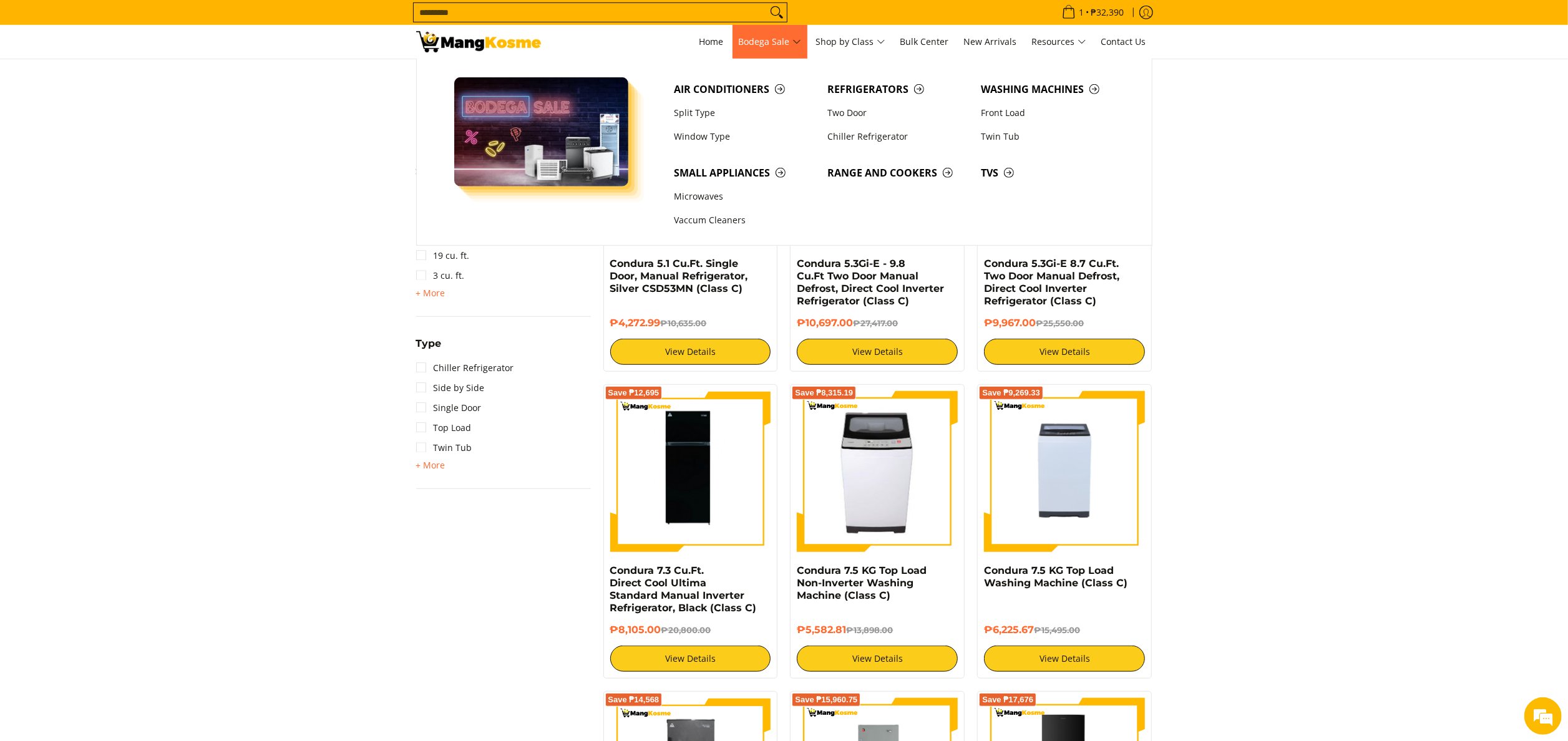
scroll to position [624, 0]
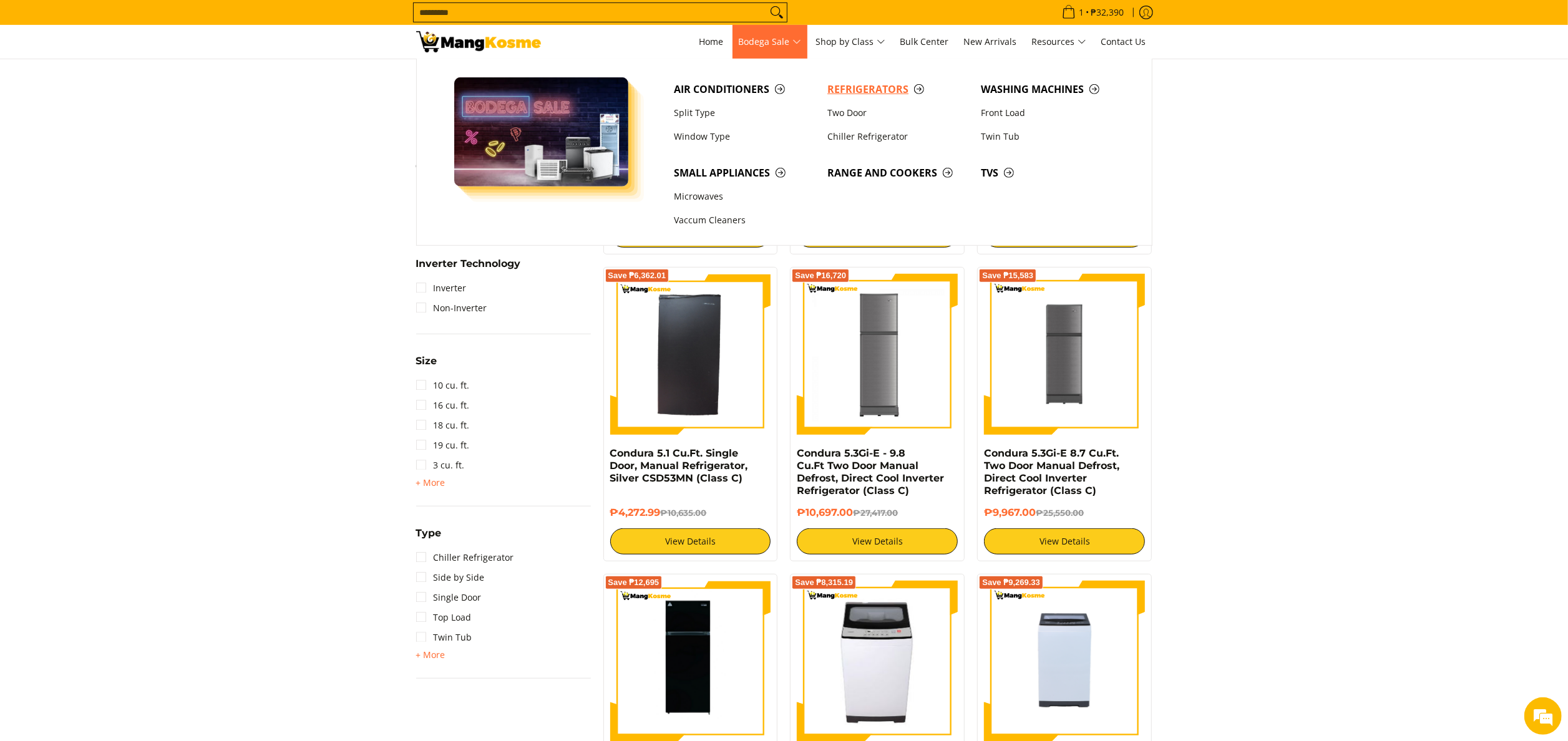
click at [853, 95] on span "Refrigerators" at bounding box center [897, 89] width 141 height 15
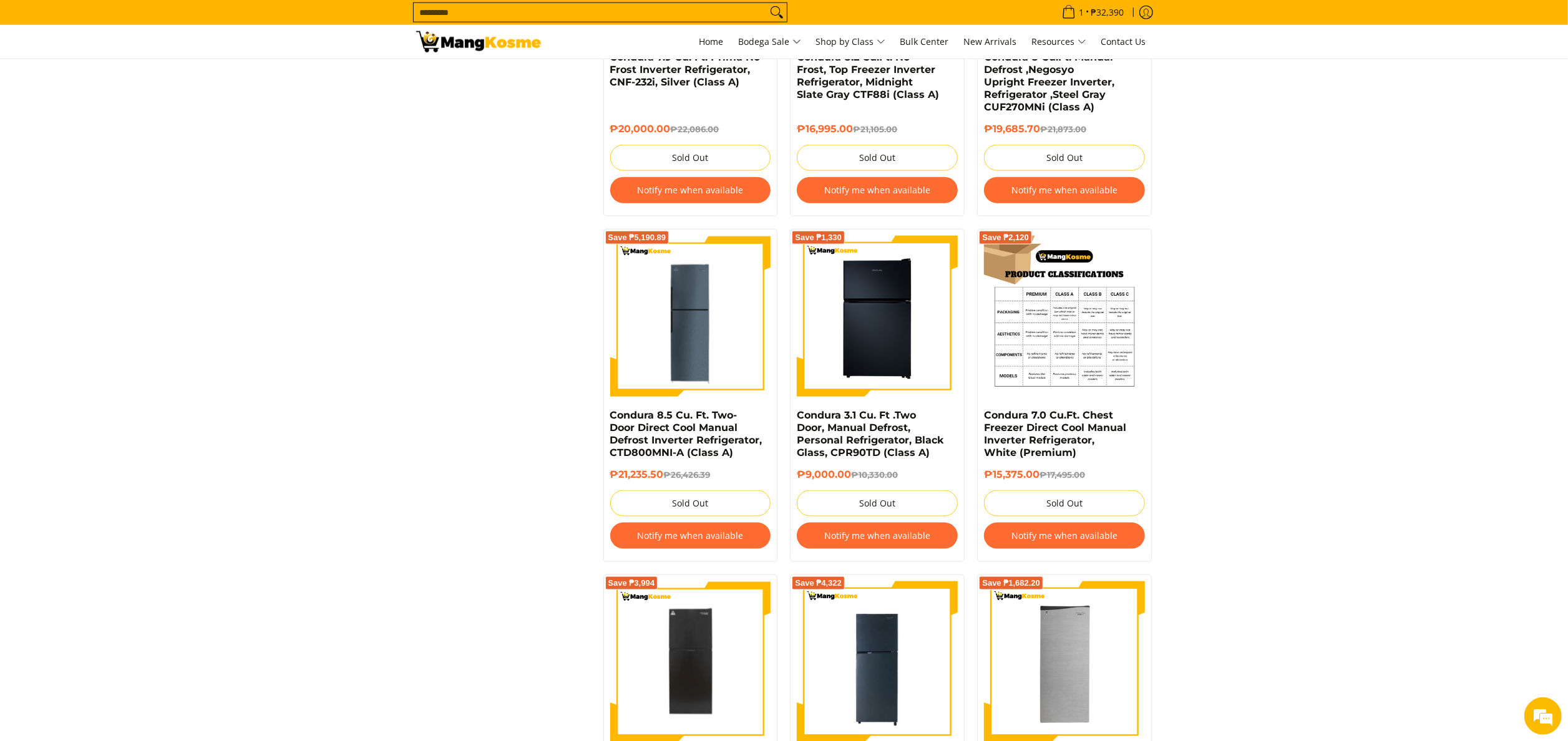
scroll to position [1496, 0]
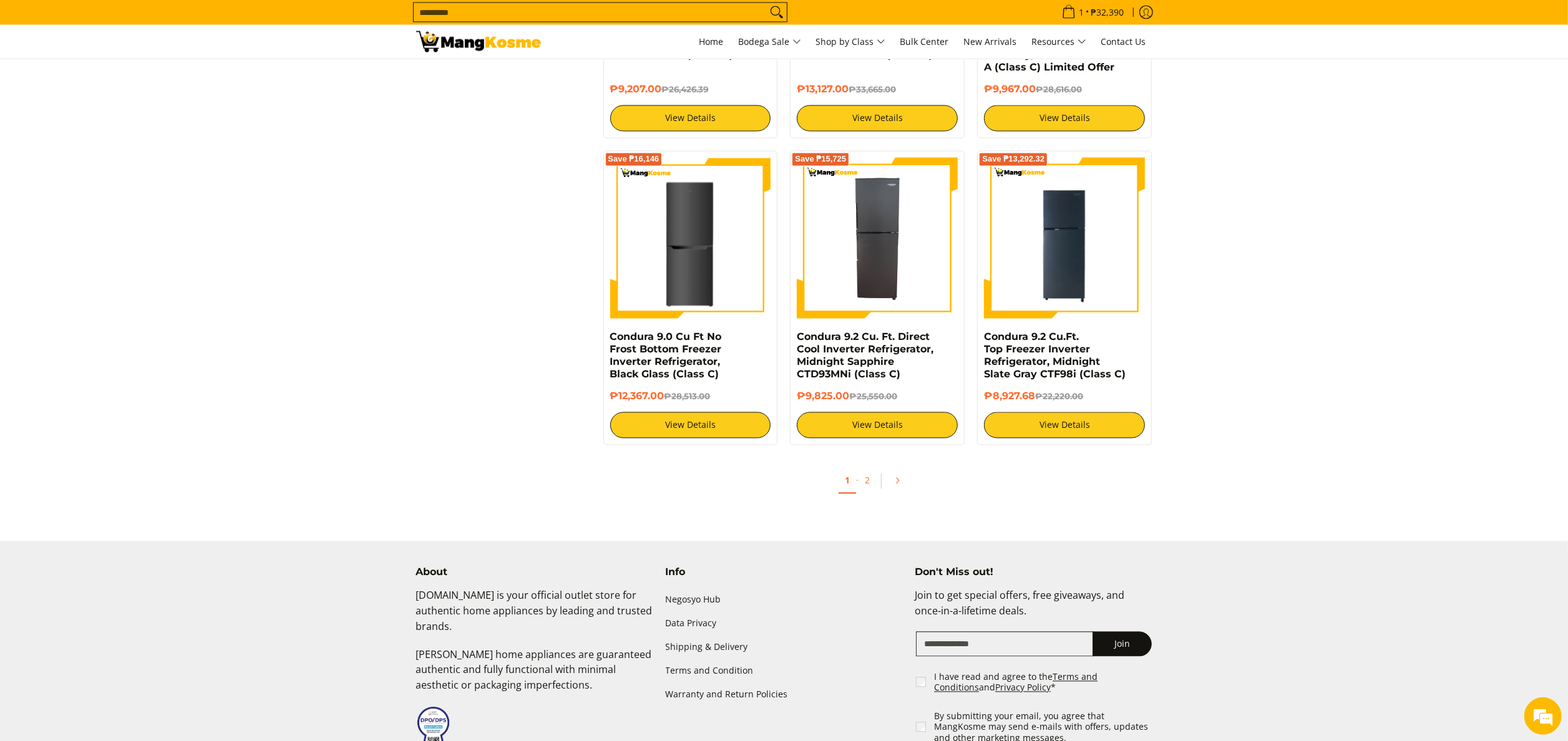
scroll to position [2460, 0]
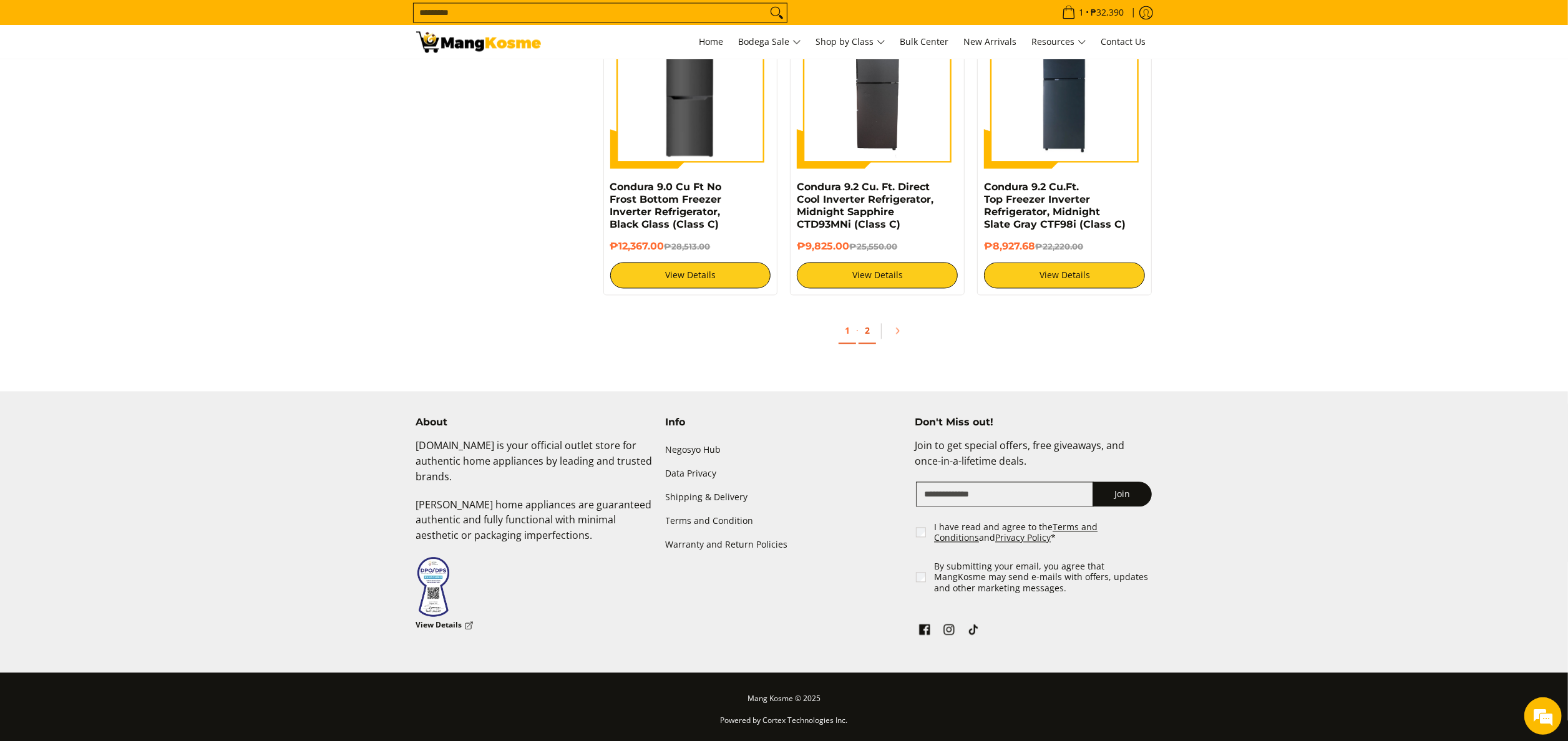
click at [859, 338] on link "2" at bounding box center [867, 330] width 17 height 26
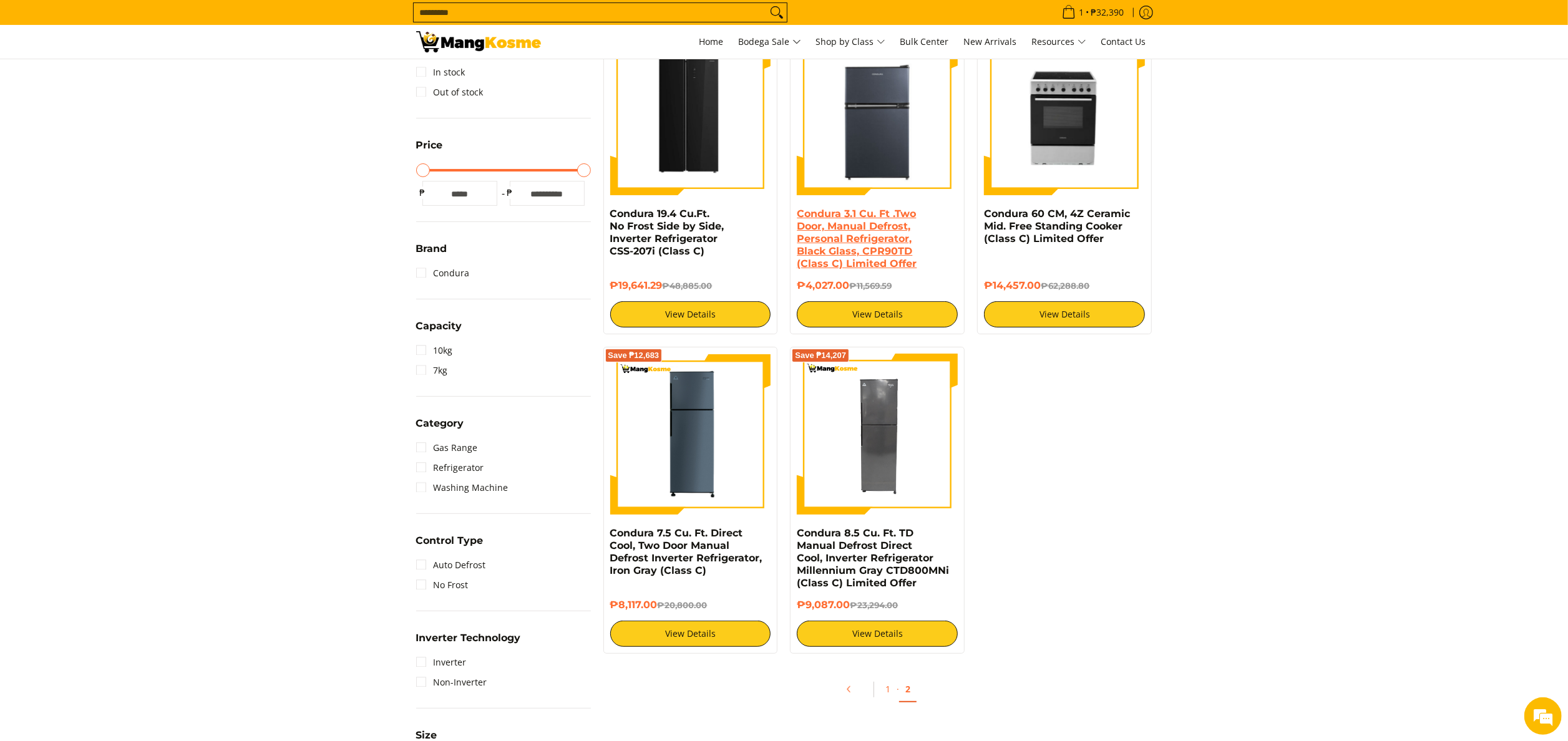
click at [890, 257] on link "Condura 3.1 Cu. Ft .Two Door, Manual Defrost, Personal Refrigerator, Black Glas…" at bounding box center [856, 238] width 120 height 62
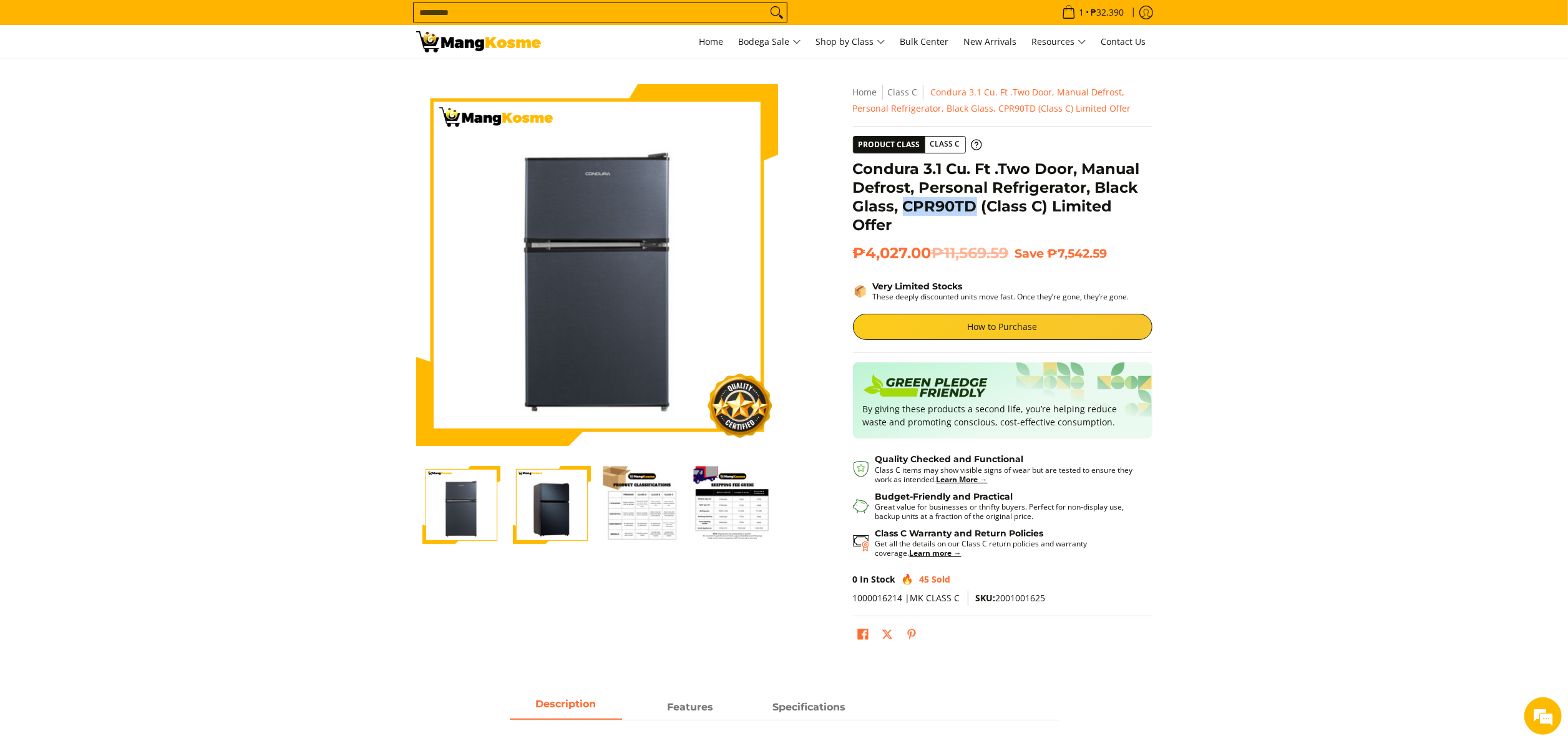
drag, startPoint x: 977, startPoint y: 205, endPoint x: 906, endPoint y: 205, distance: 71.0
click at [906, 205] on h1 "Condura 3.1 Cu. Ft .Two Door, Manual Defrost, Personal Refrigerator, Black Glas…" at bounding box center [1002, 197] width 300 height 75
copy h1 "CPR90TD"
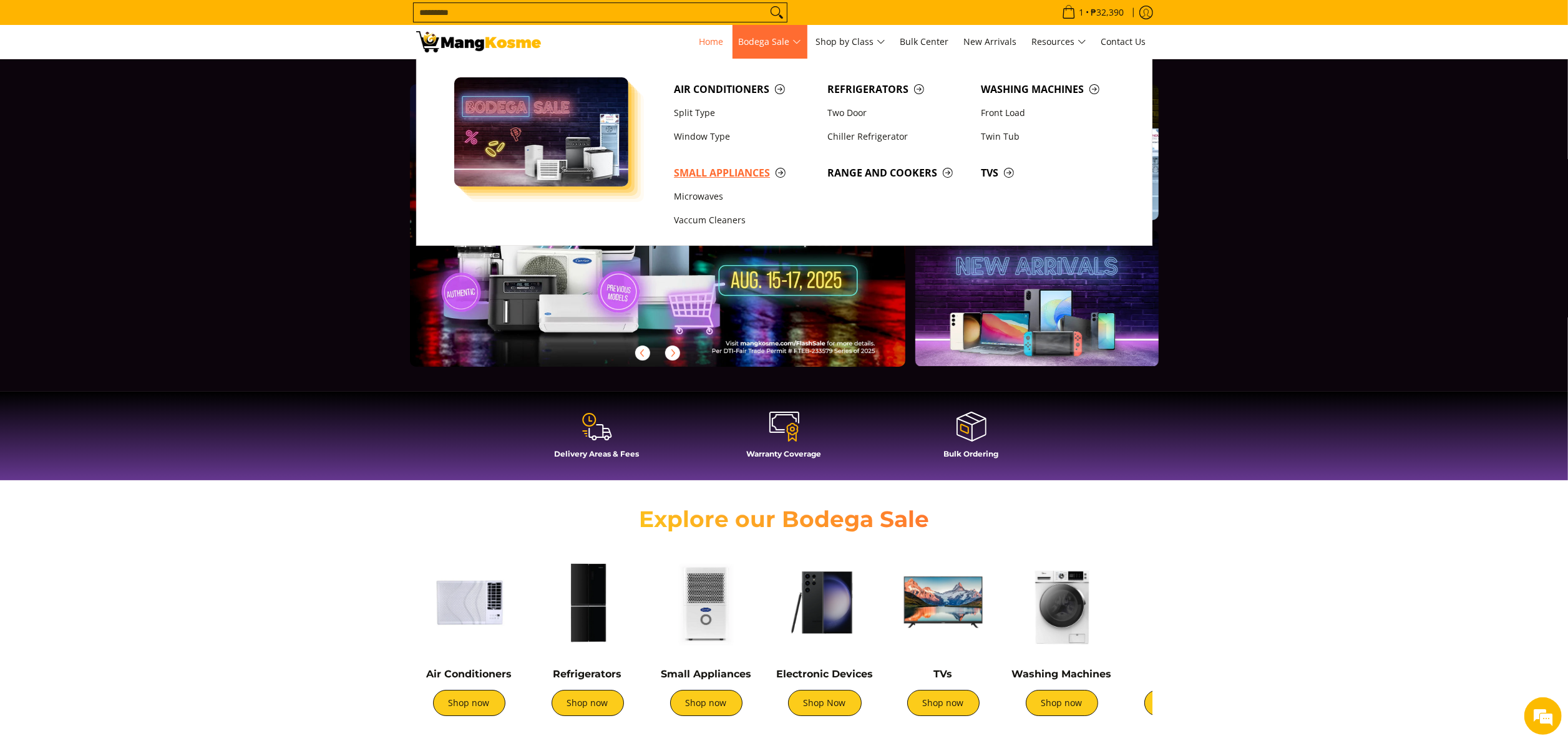
click at [722, 171] on span "Small Appliances" at bounding box center [744, 173] width 141 height 15
